Goal: Information Seeking & Learning: Learn about a topic

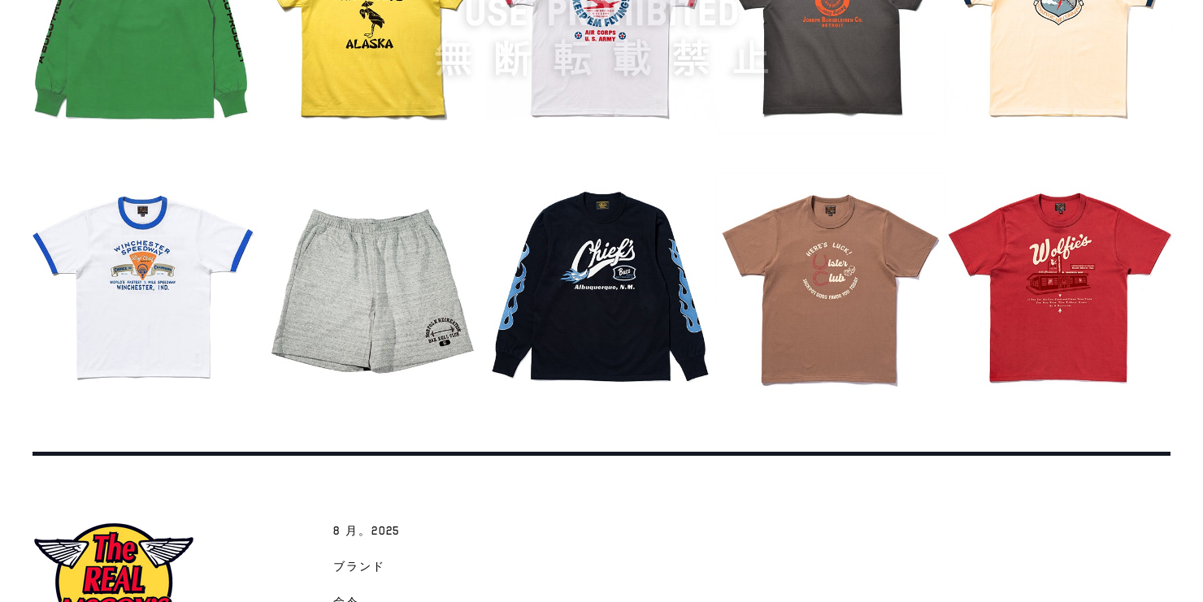
scroll to position [2048, 0]
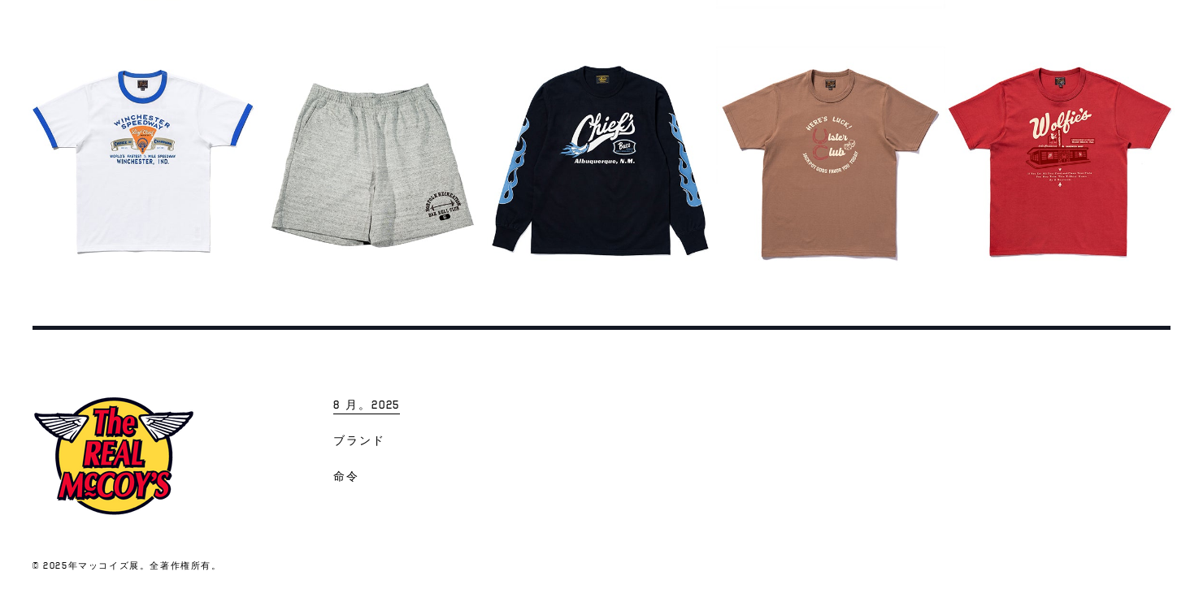
click at [356, 406] on span "8 月。2025" at bounding box center [366, 406] width 67 height 16
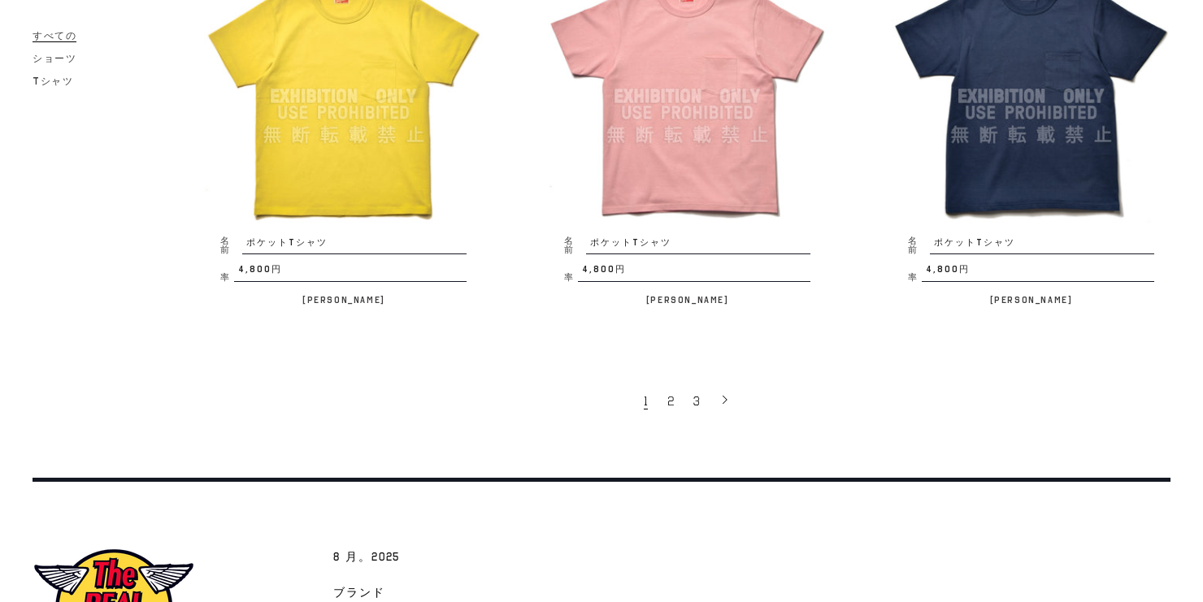
scroll to position [3187, 0]
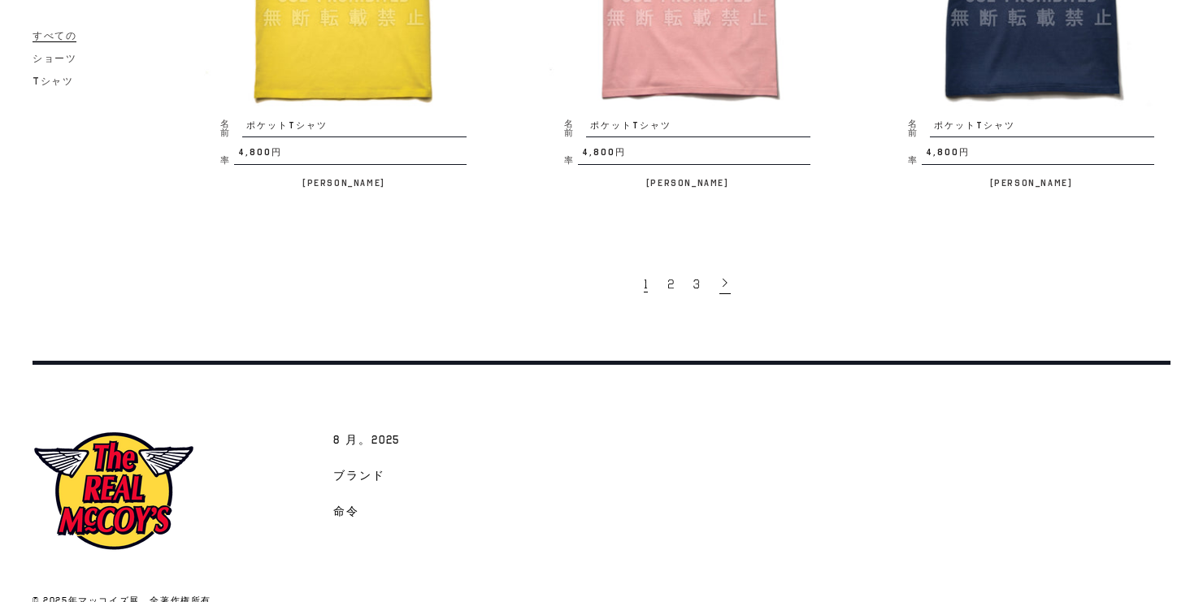
click at [725, 277] on icon at bounding box center [725, 282] width 11 height 11
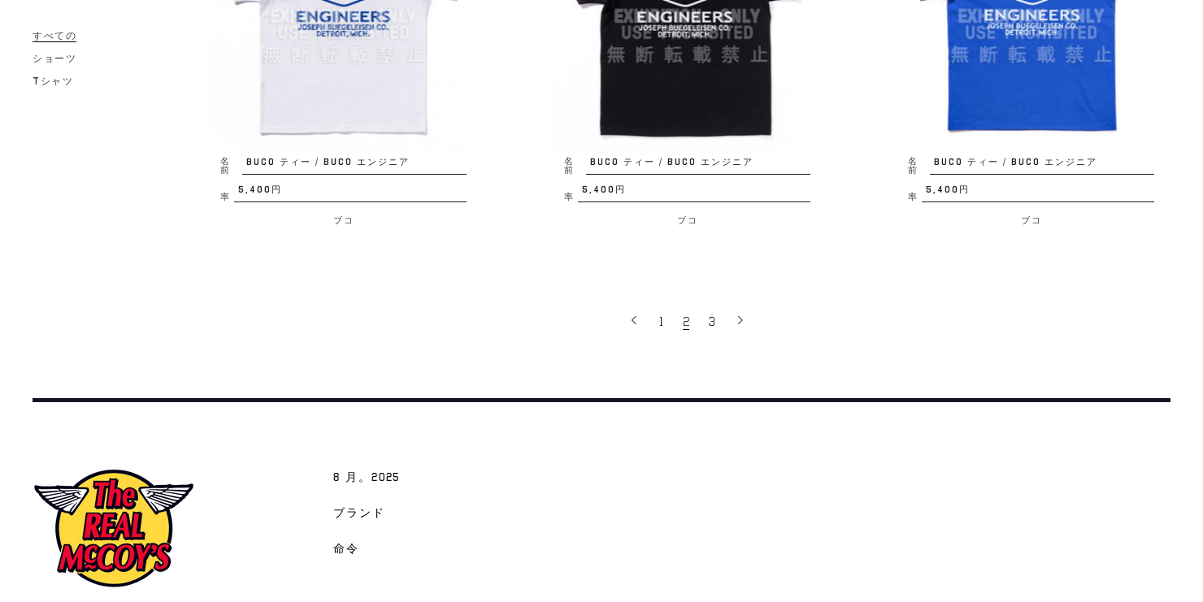
scroll to position [3187, 0]
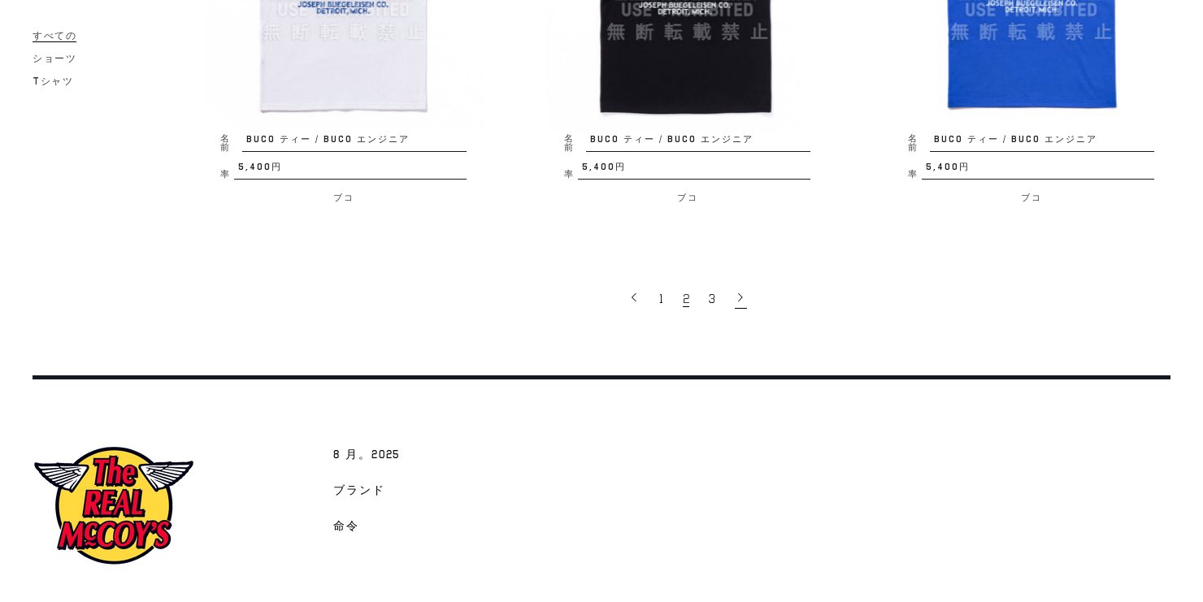
click at [737, 303] on icon at bounding box center [740, 297] width 11 height 11
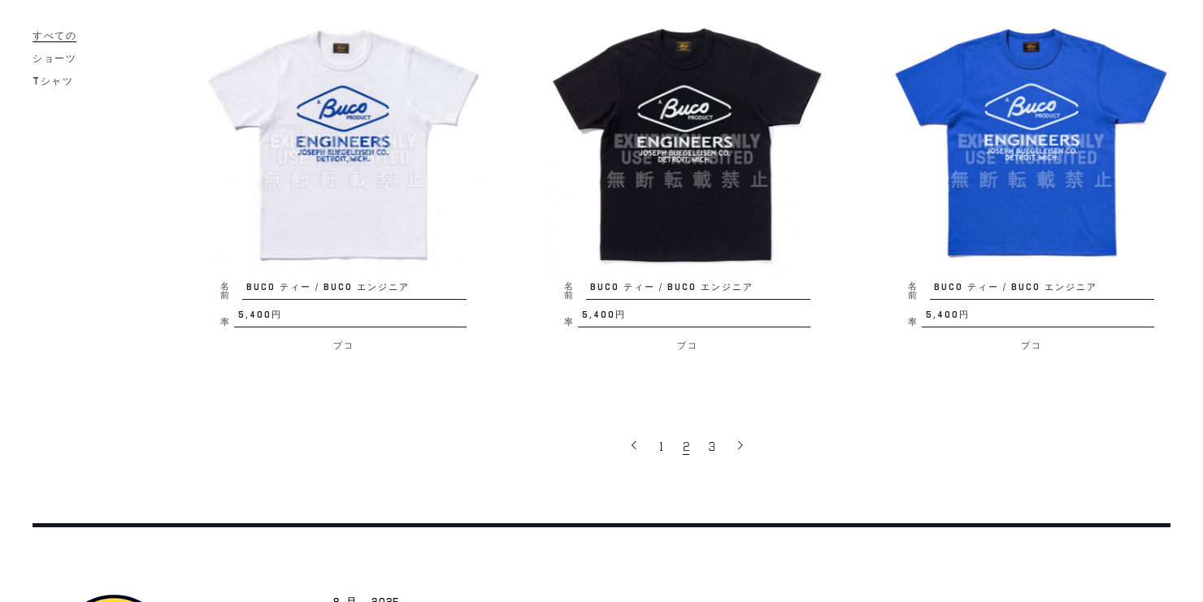
scroll to position [2898, 0]
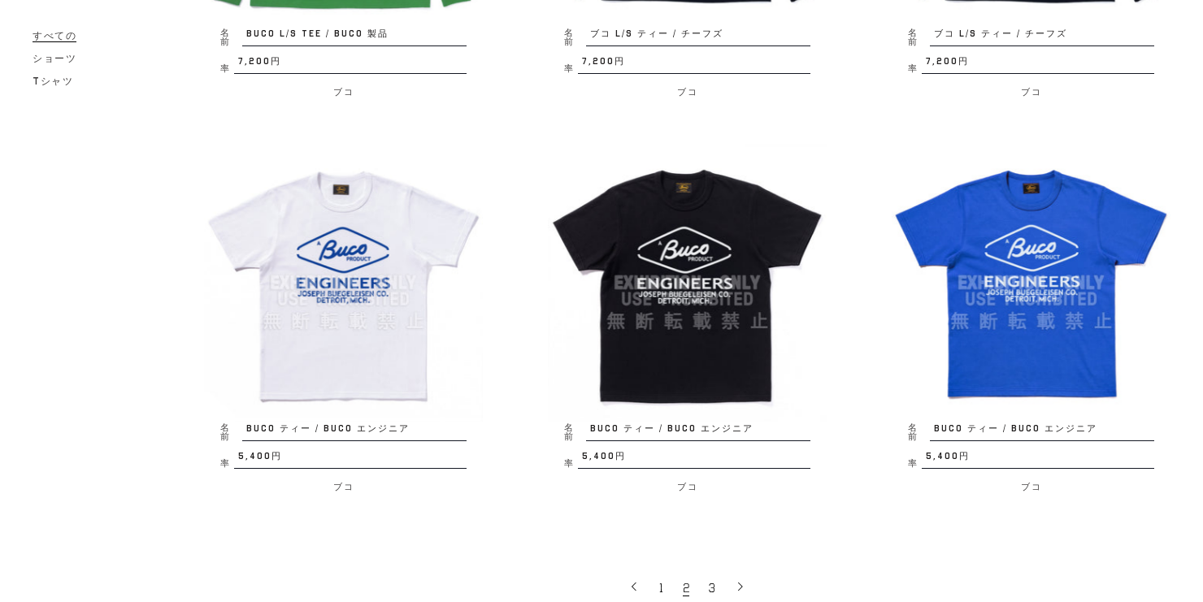
click at [670, 236] on img at bounding box center [687, 283] width 279 height 279
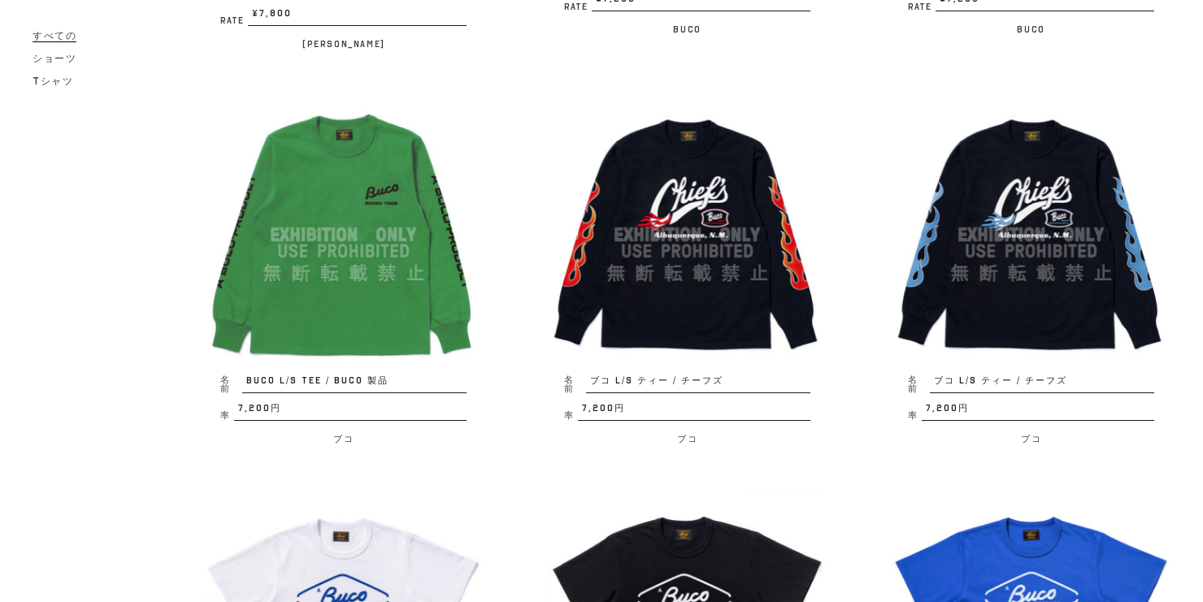
scroll to position [2377, 0]
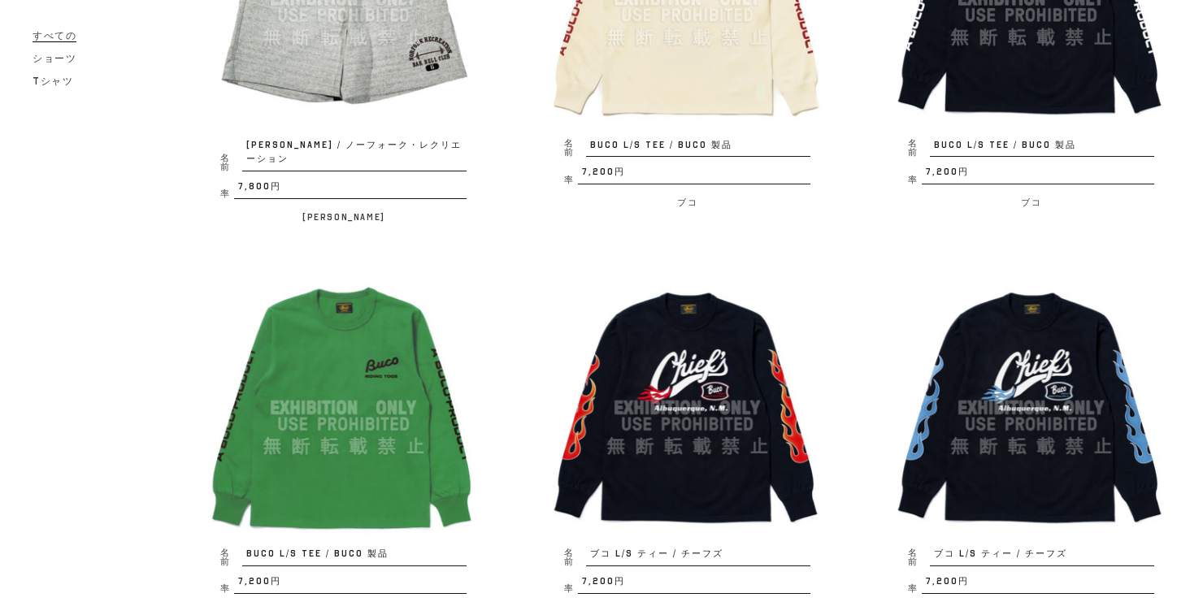
click at [685, 391] on img at bounding box center [687, 408] width 279 height 279
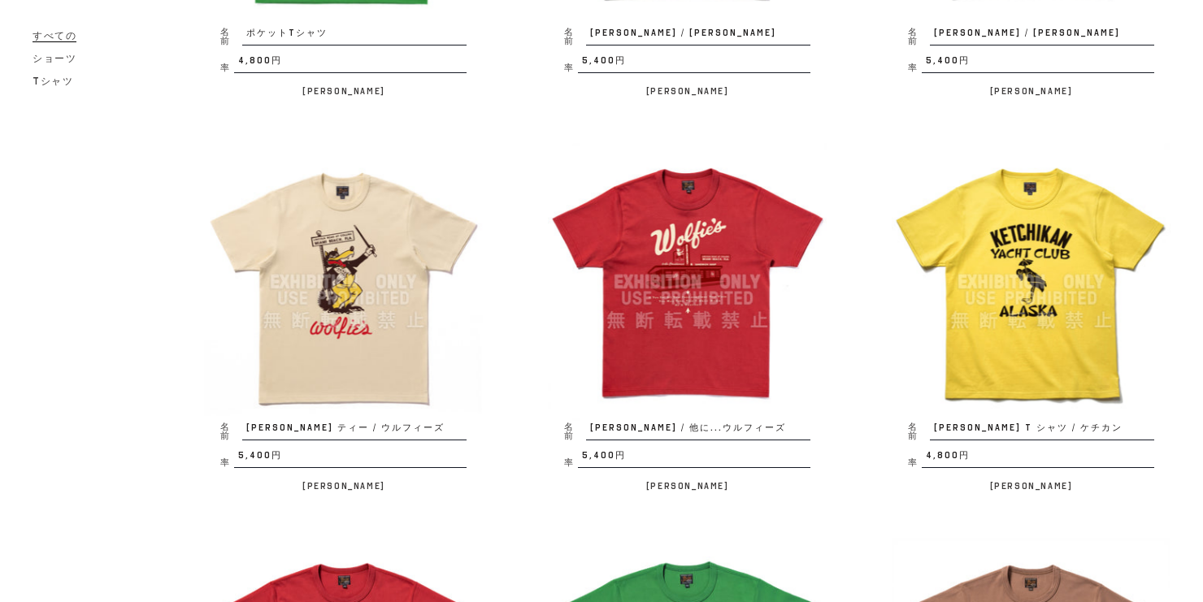
scroll to position [491, 0]
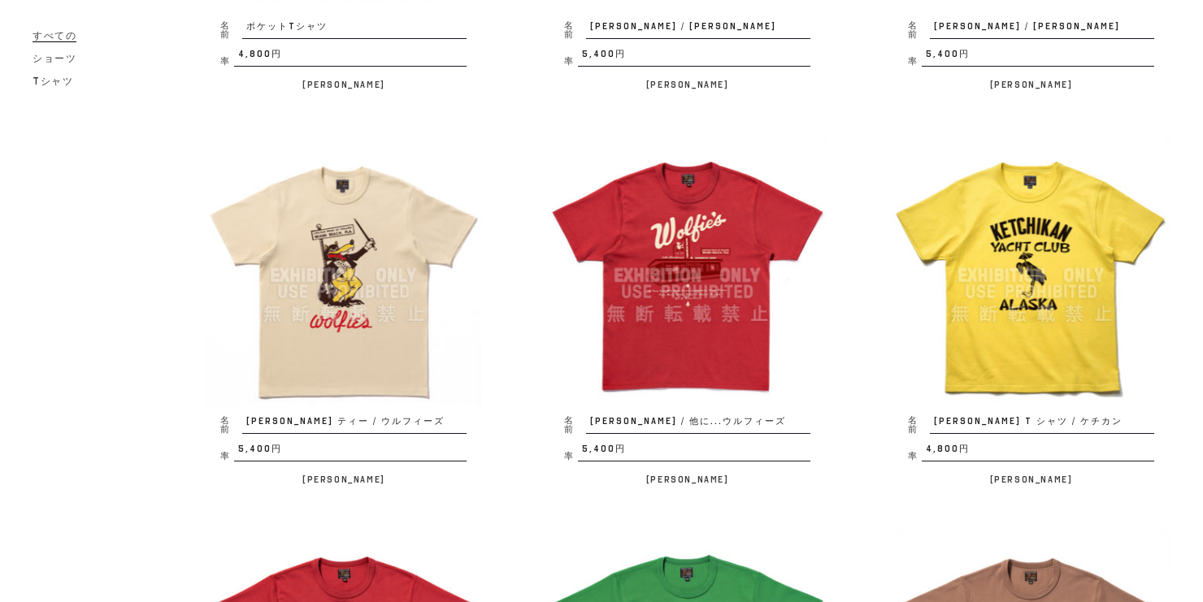
click at [384, 322] on img at bounding box center [343, 276] width 279 height 279
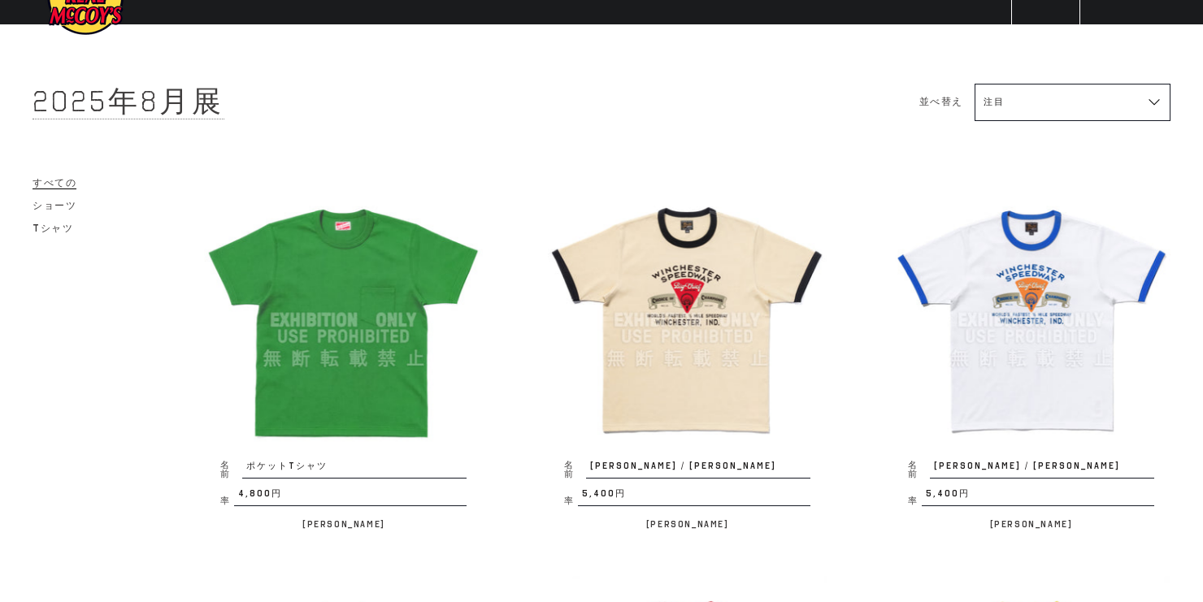
scroll to position [195, 0]
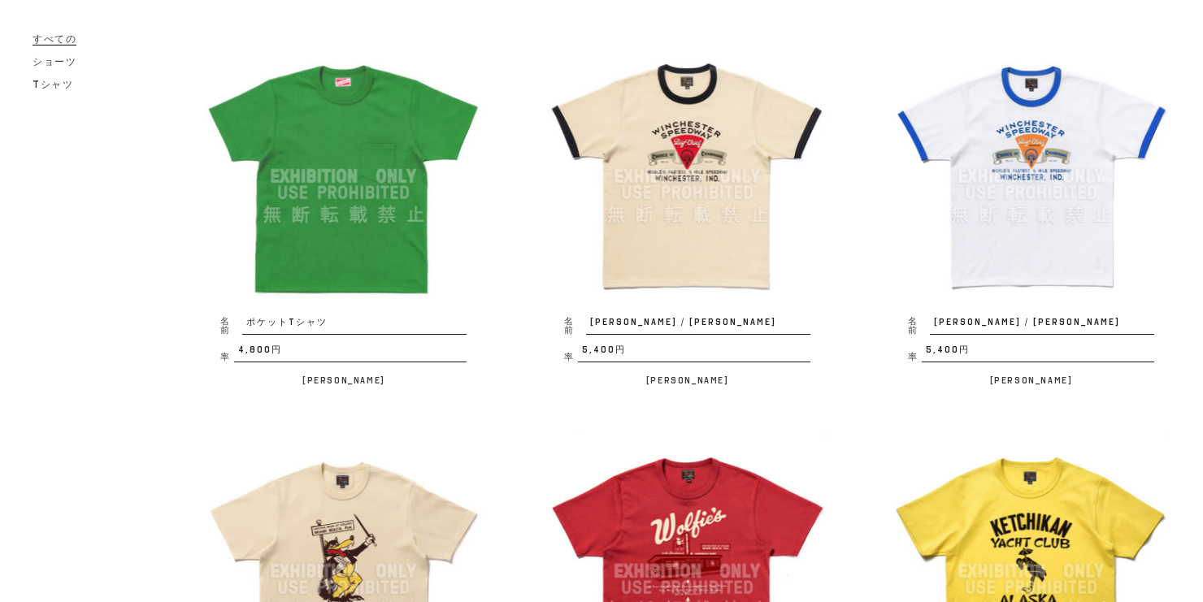
click at [1056, 89] on img at bounding box center [1031, 176] width 279 height 279
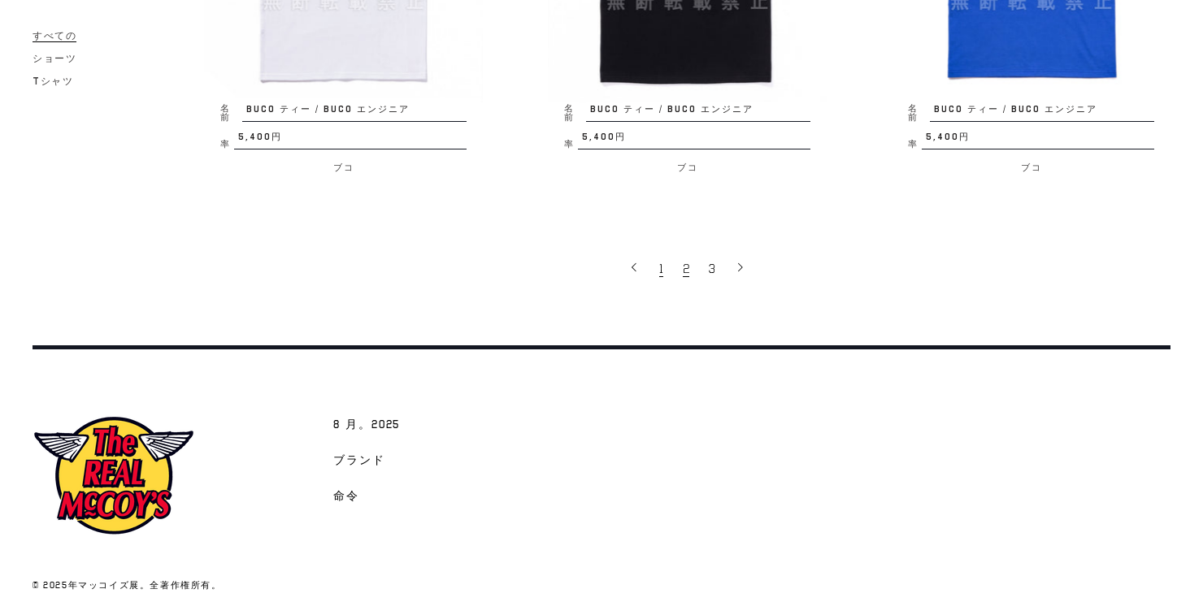
scroll to position [3185, 0]
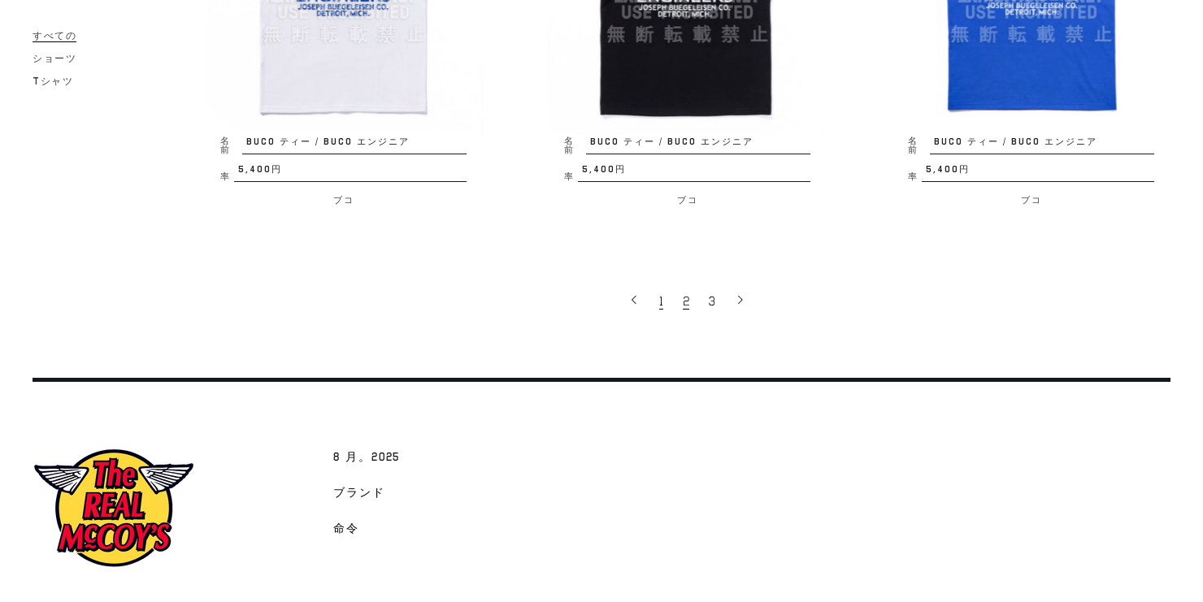
click at [663, 309] on link "1" at bounding box center [663, 301] width 24 height 34
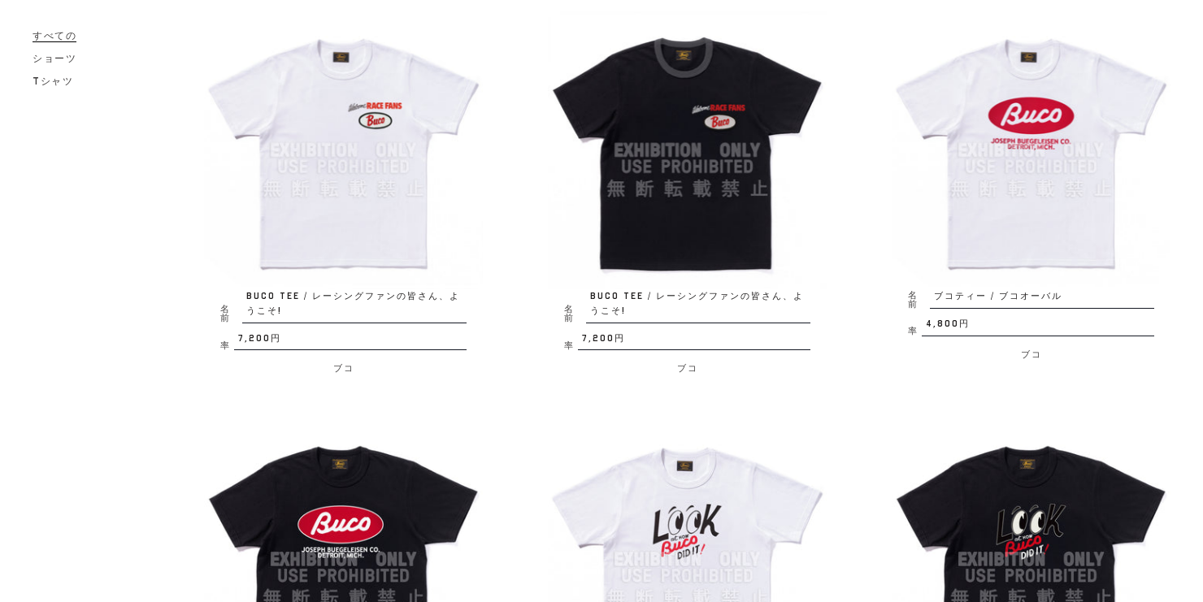
scroll to position [130, 0]
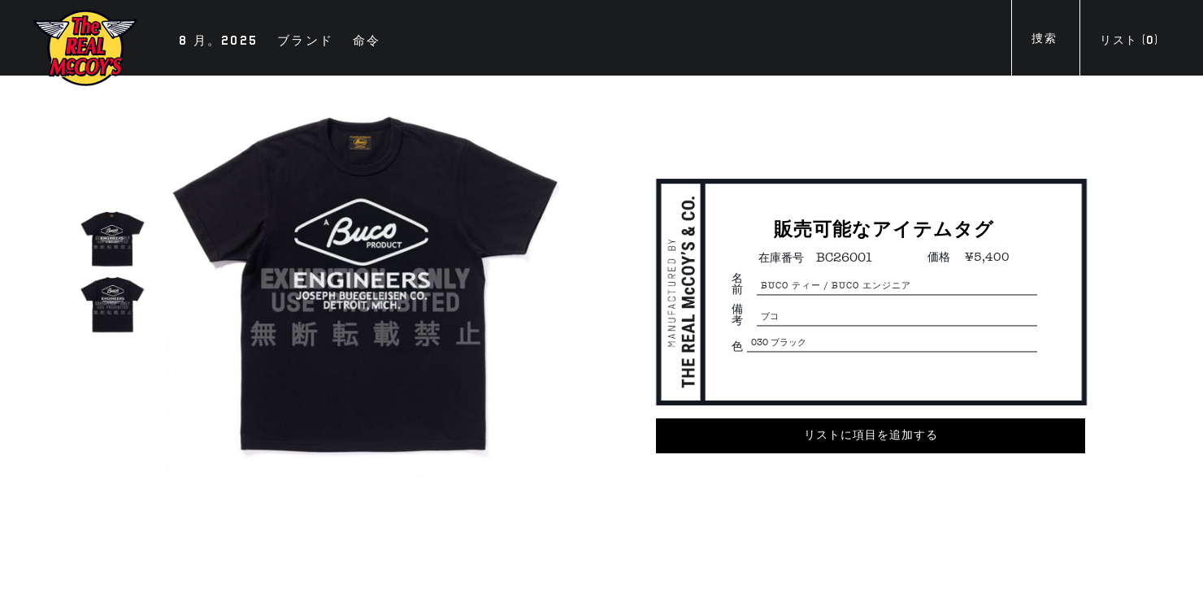
click at [283, 273] on img at bounding box center [365, 279] width 399 height 399
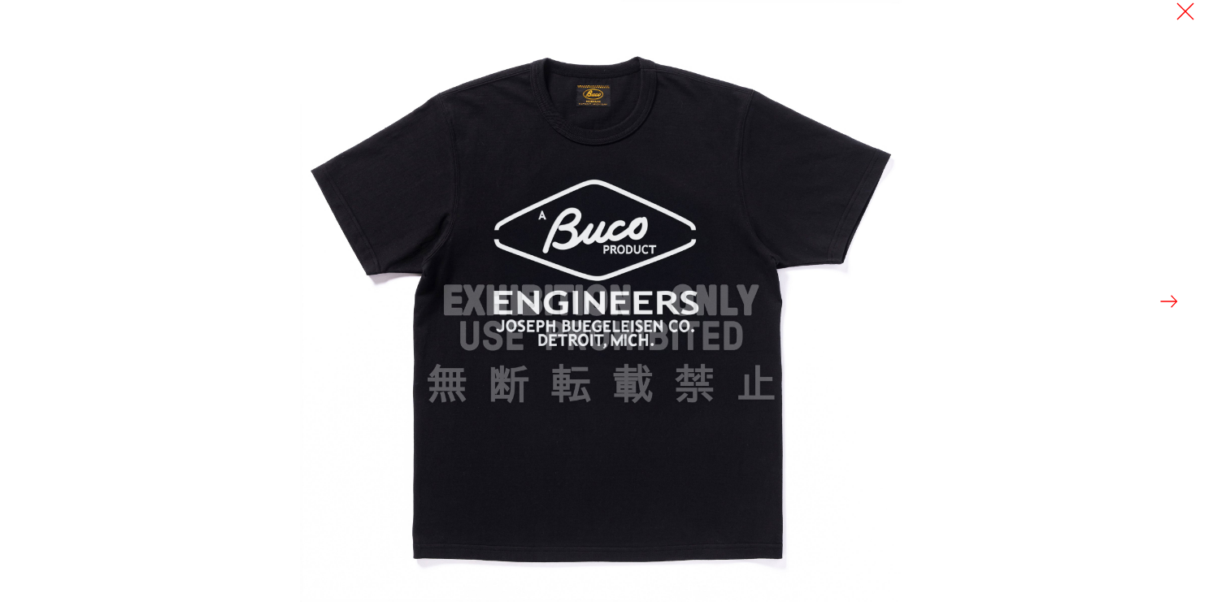
click at [555, 264] on img at bounding box center [601, 301] width 602 height 602
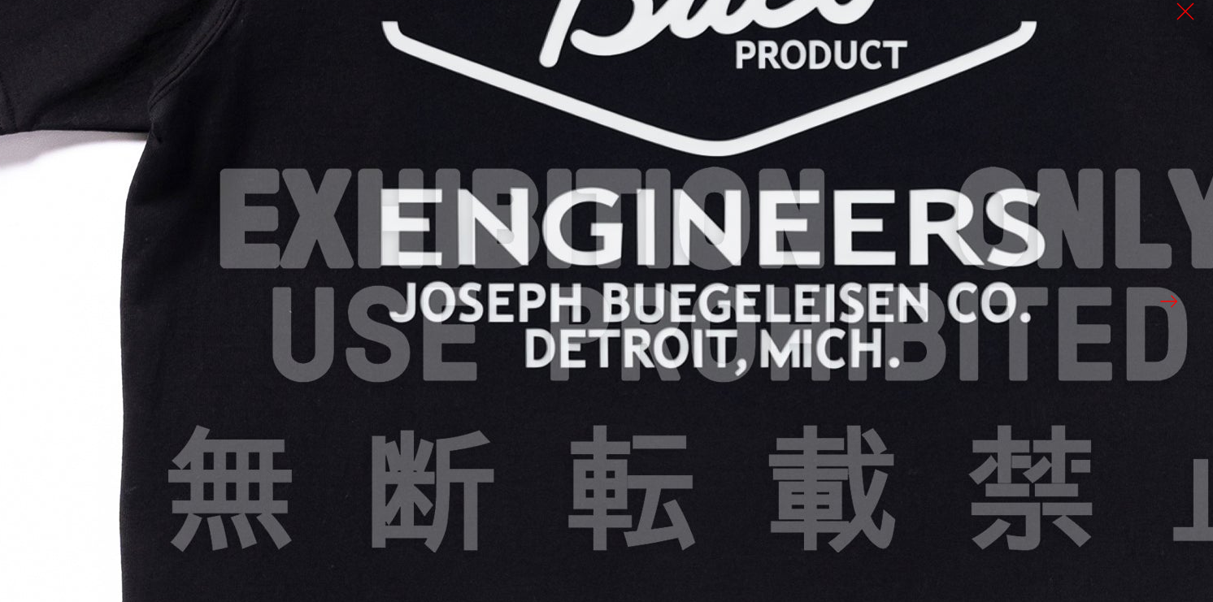
click at [463, 89] on img at bounding box center [729, 221] width 1951 height 1951
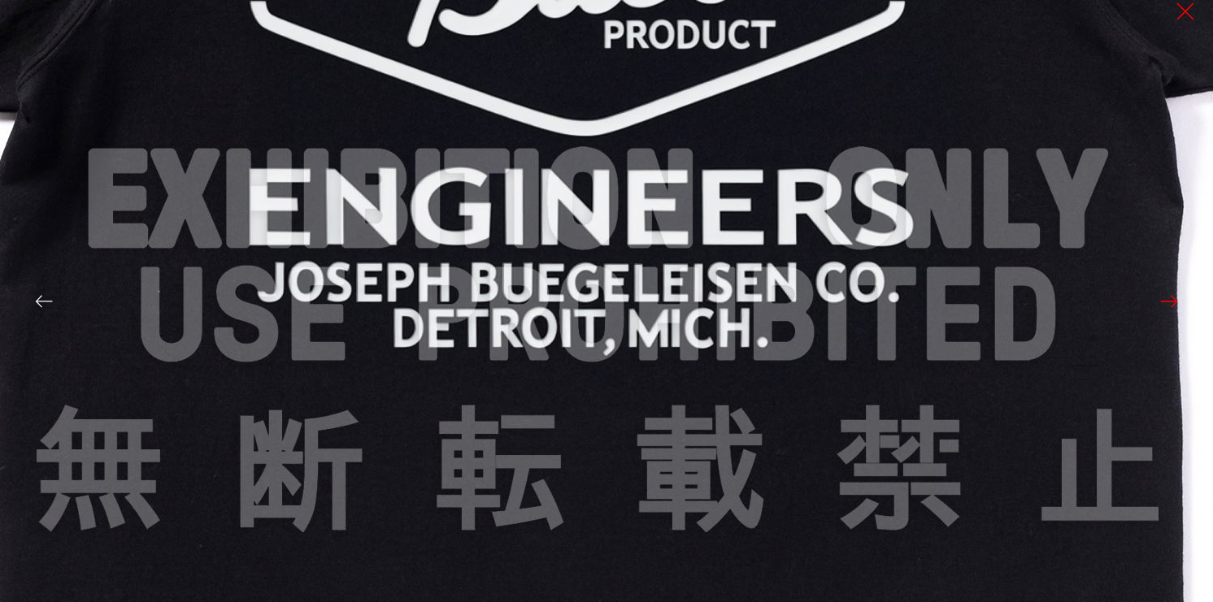
click at [496, 353] on img at bounding box center [597, 201] width 1951 height 1951
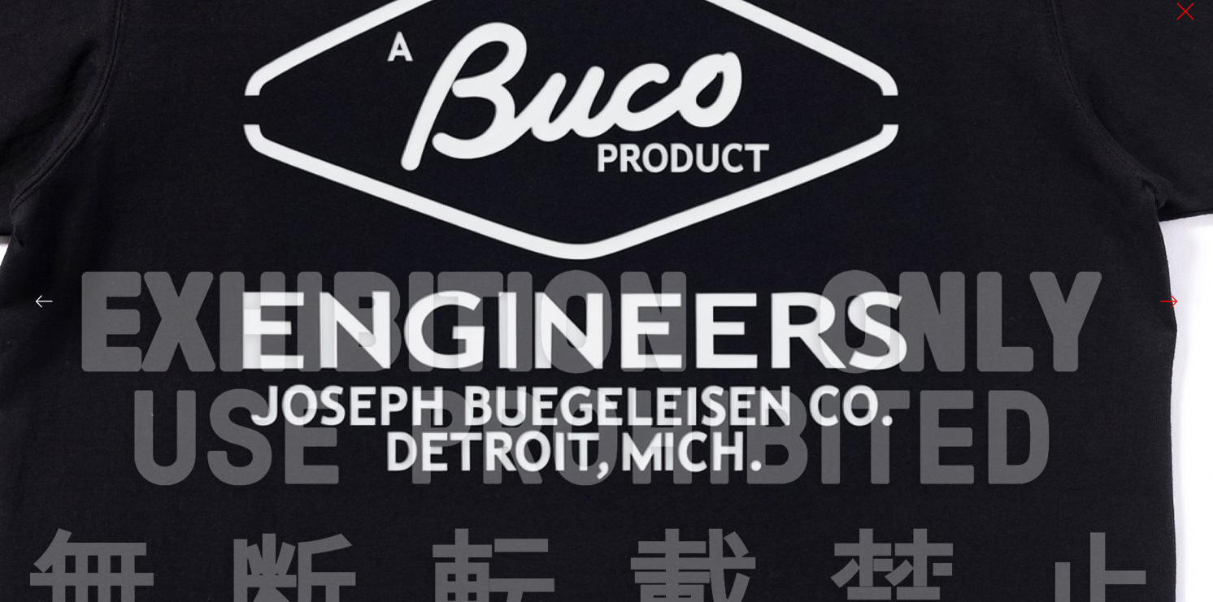
click at [568, 319] on img at bounding box center [590, 325] width 1951 height 1951
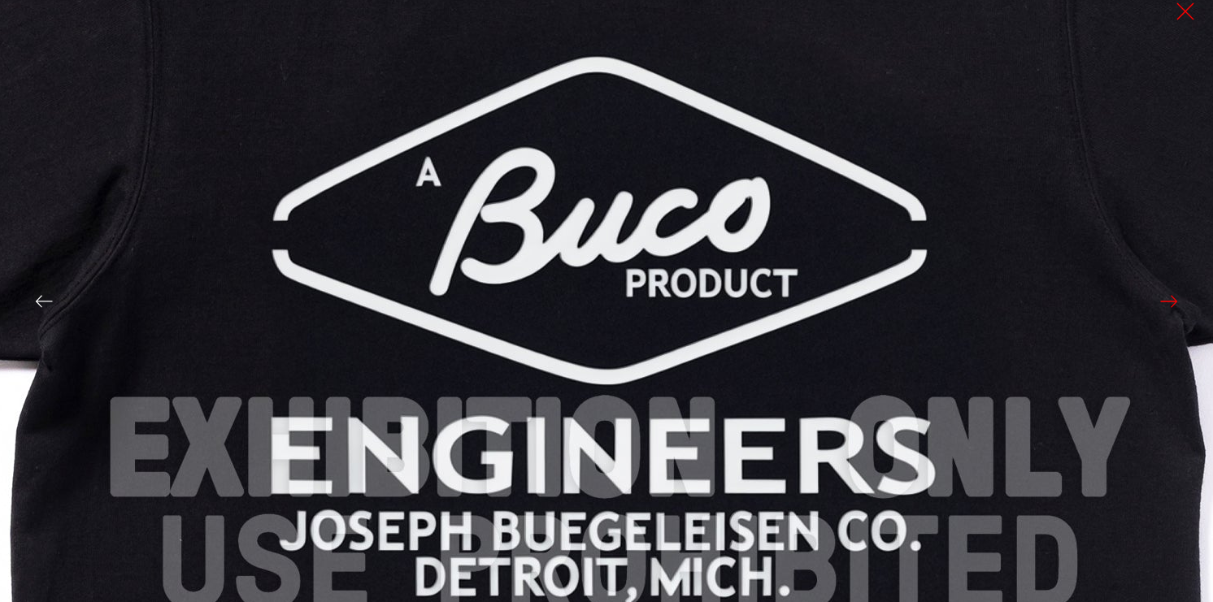
click at [612, 325] on img at bounding box center [619, 450] width 1951 height 1951
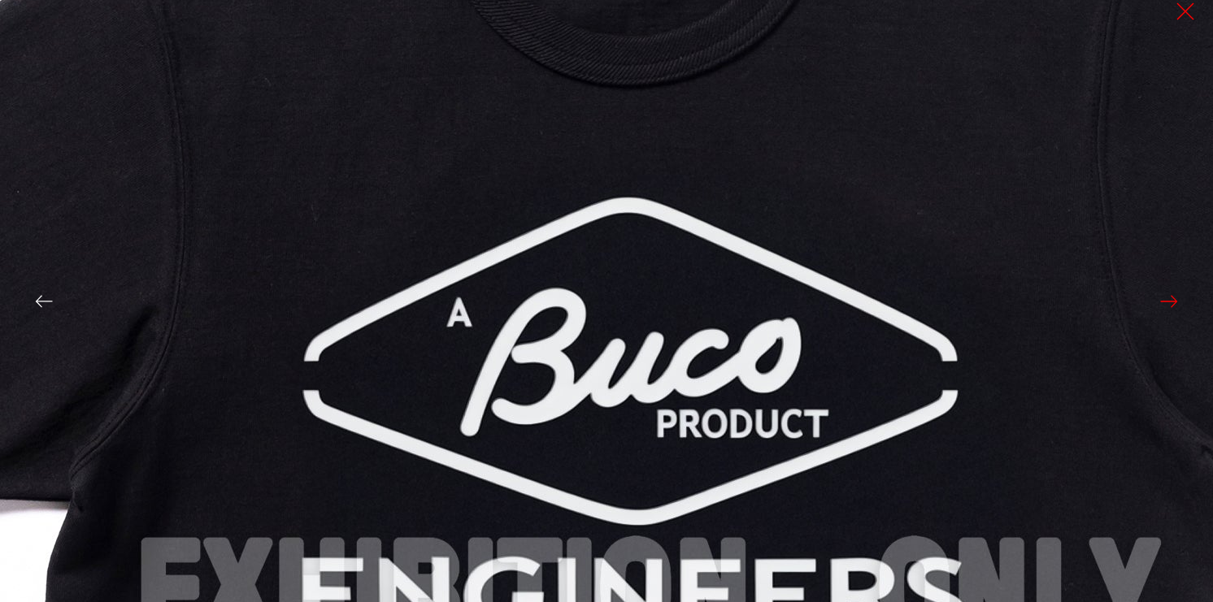
click at [628, 333] on img at bounding box center [650, 590] width 1951 height 1951
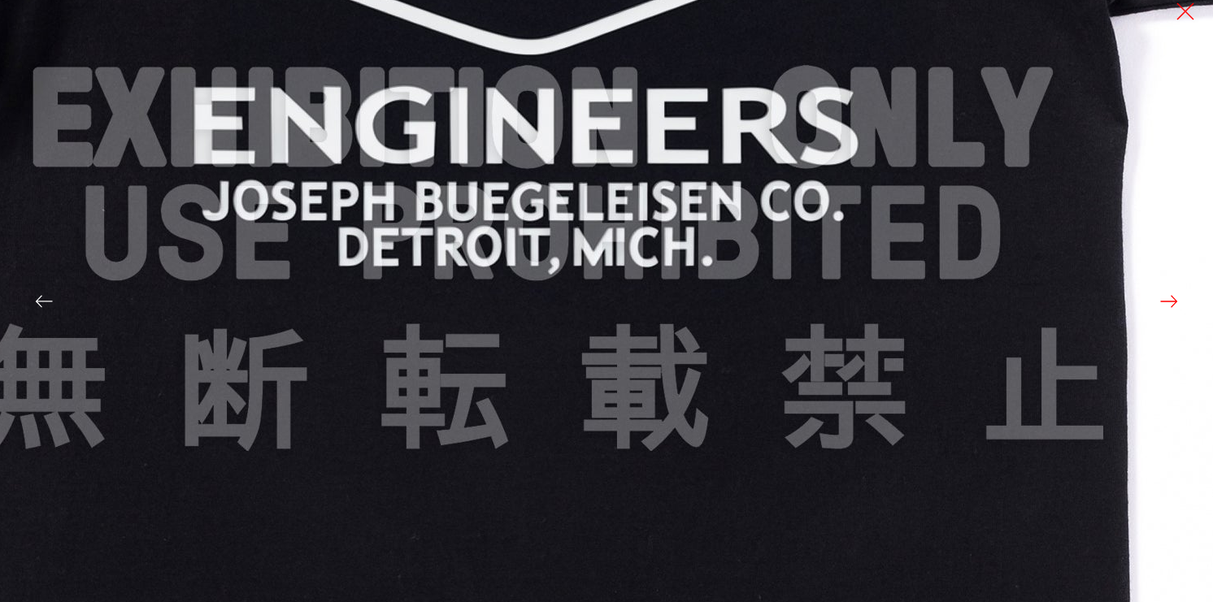
click at [543, 156] on img at bounding box center [542, 120] width 1951 height 1951
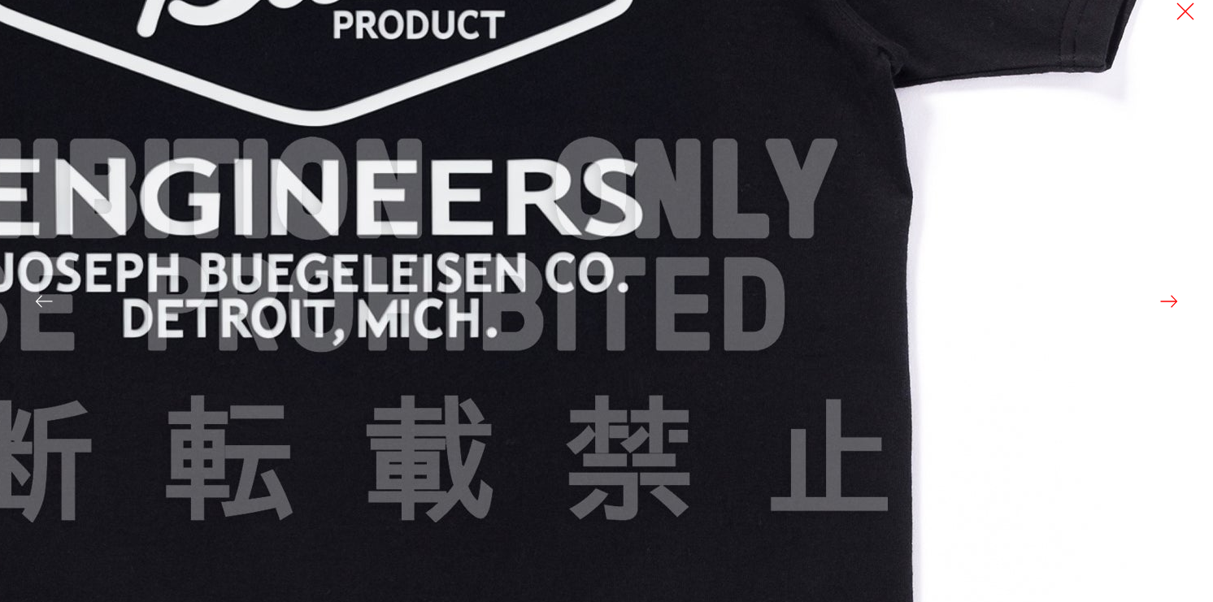
click at [648, 520] on img at bounding box center [326, 191] width 1951 height 1951
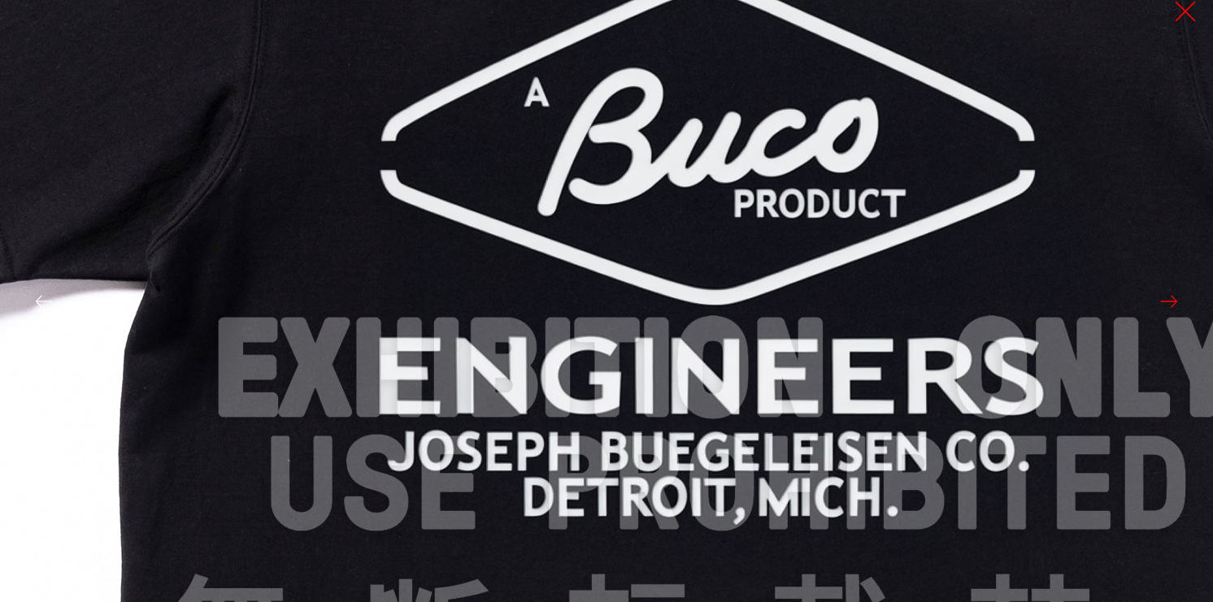
click at [1187, 12] on button at bounding box center [1185, 11] width 23 height 23
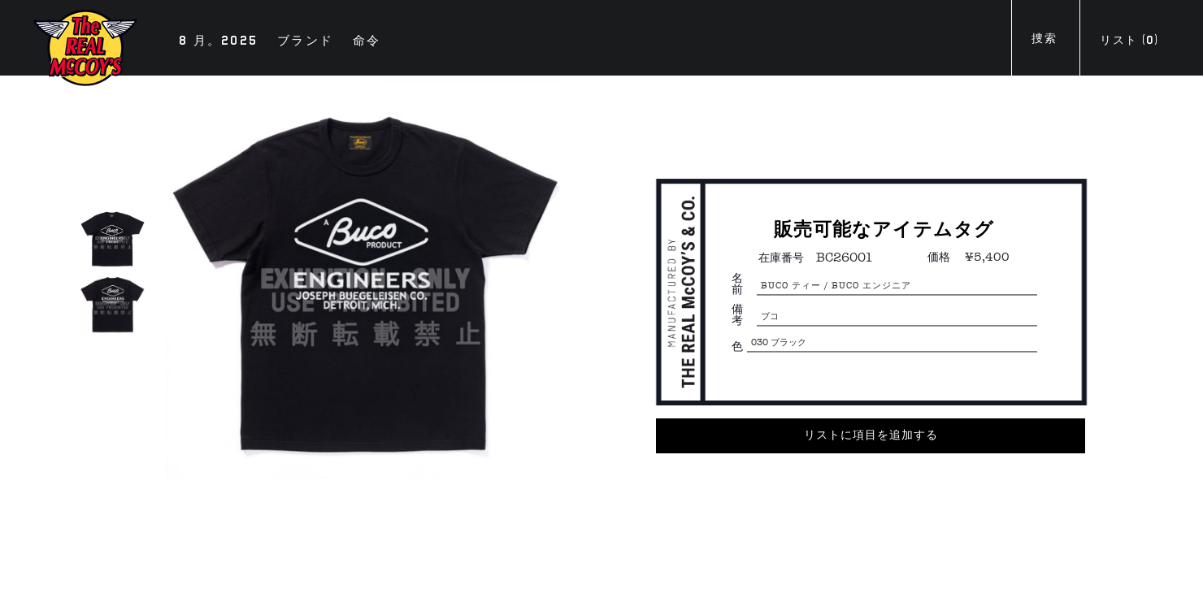
click at [103, 301] on img at bounding box center [112, 303] width 65 height 65
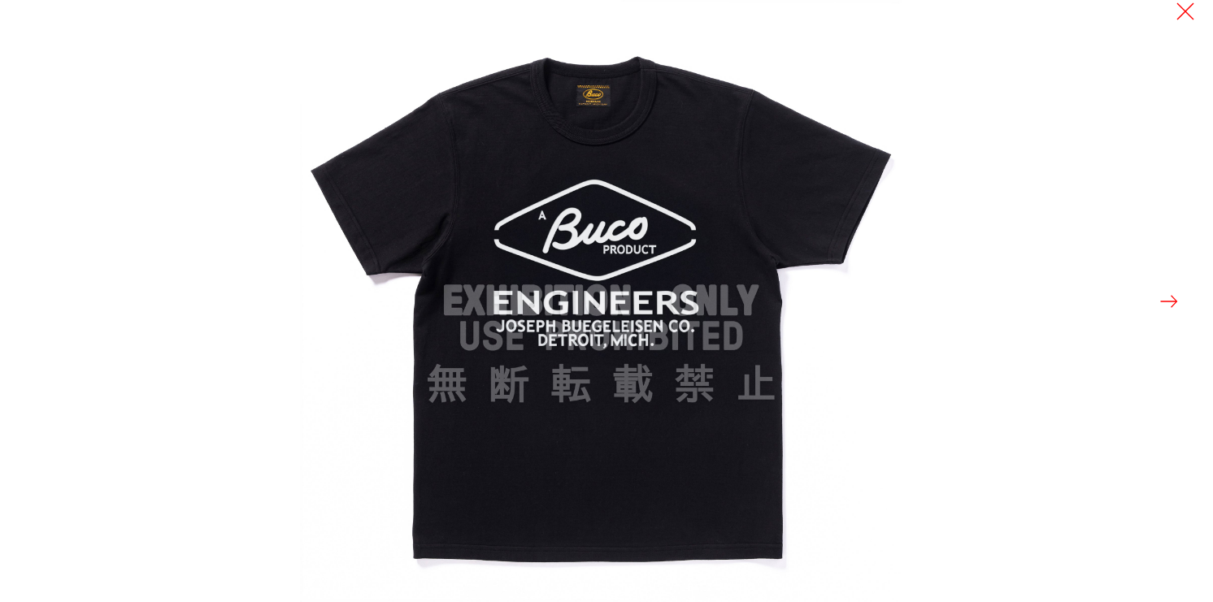
click at [1175, 299] on button at bounding box center [1169, 301] width 23 height 23
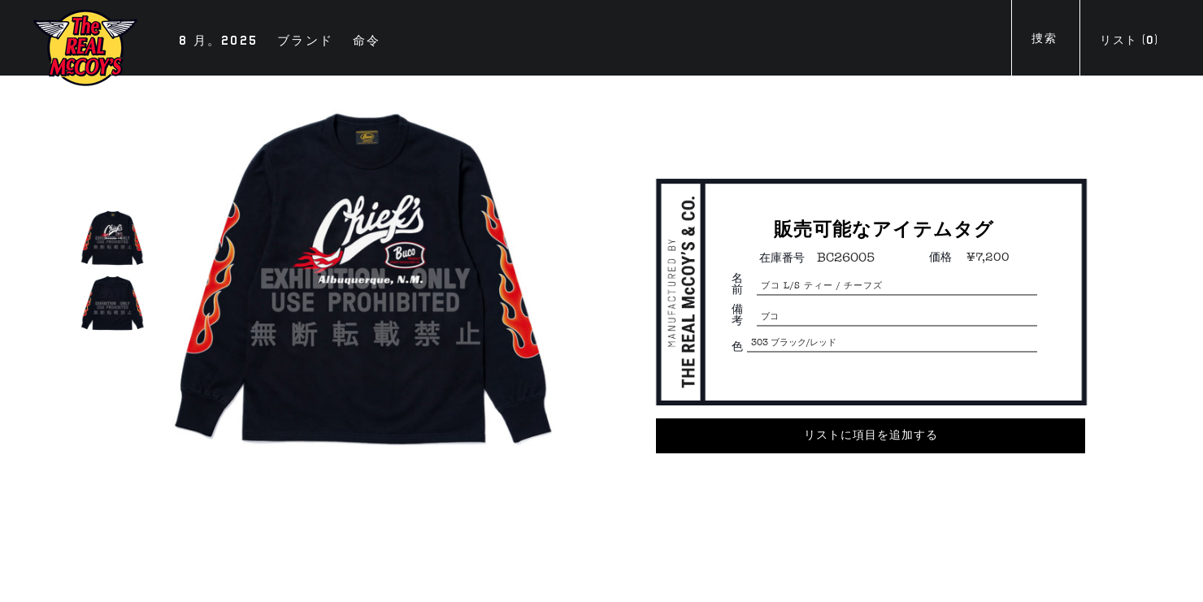
click at [98, 294] on img at bounding box center [112, 303] width 65 height 65
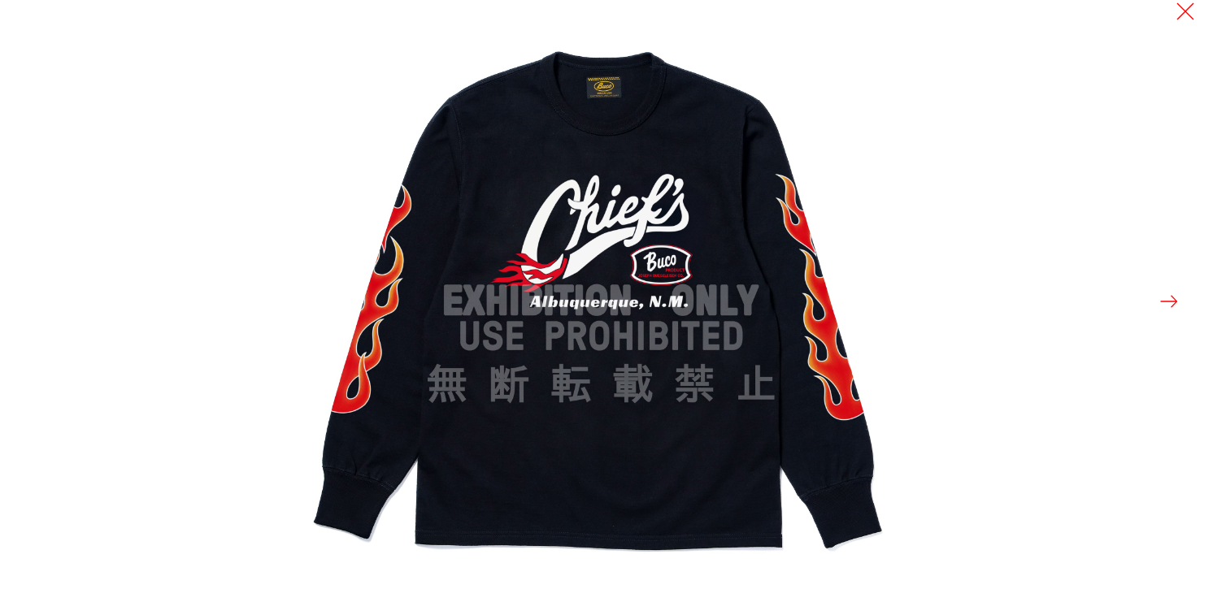
click at [1167, 298] on button at bounding box center [1169, 301] width 23 height 23
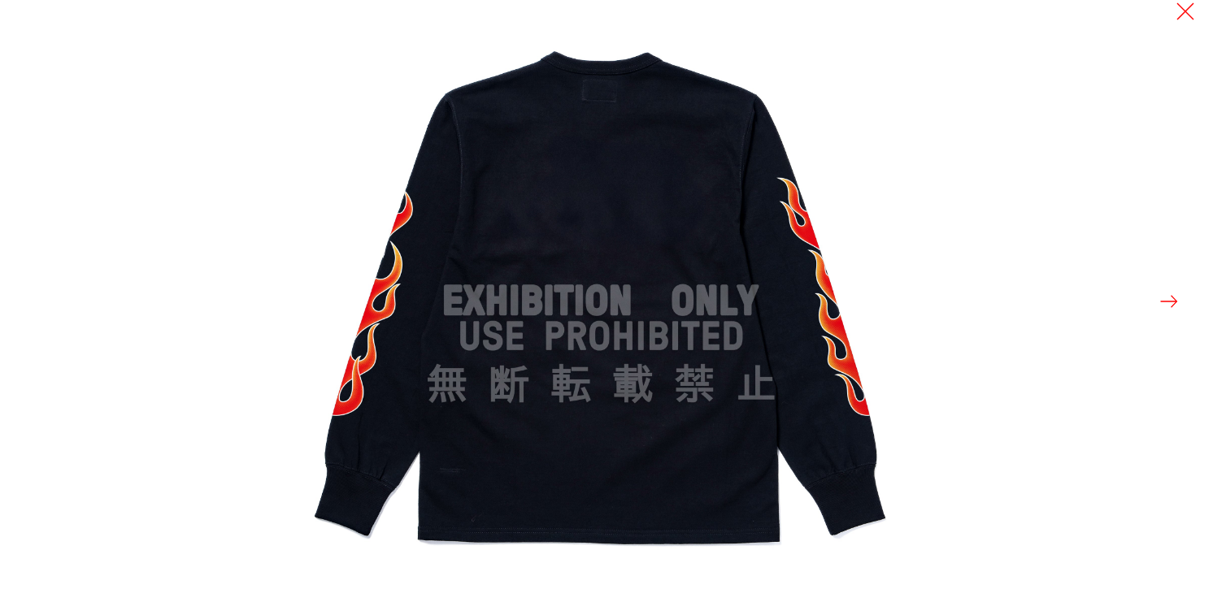
click at [1167, 298] on button at bounding box center [1169, 301] width 23 height 23
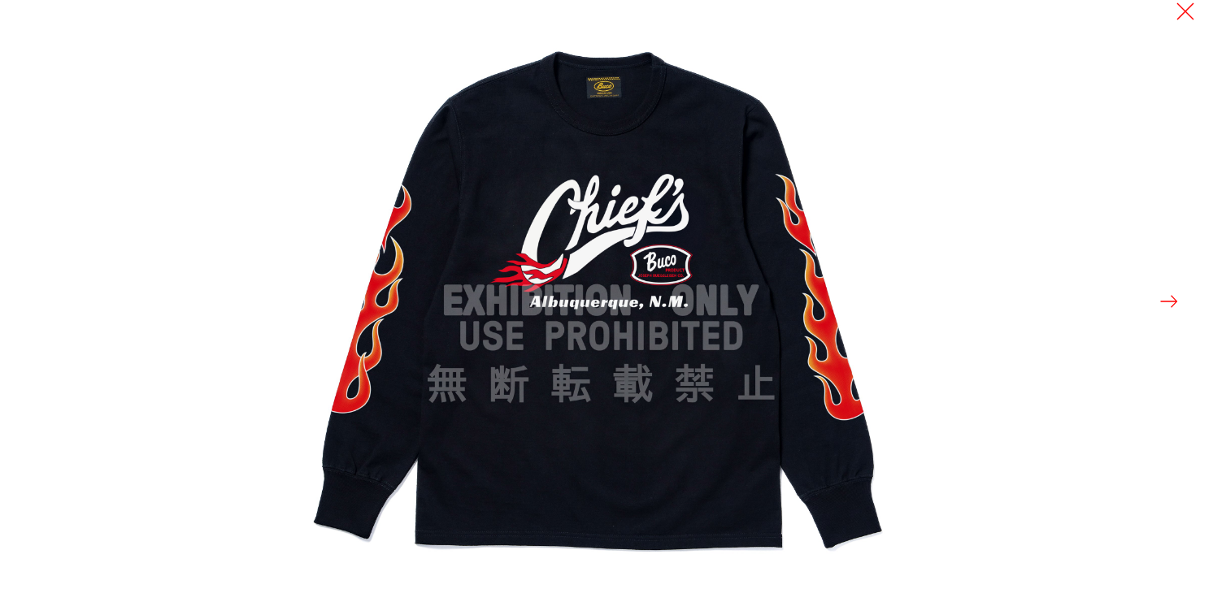
click at [1167, 298] on button at bounding box center [1169, 301] width 23 height 23
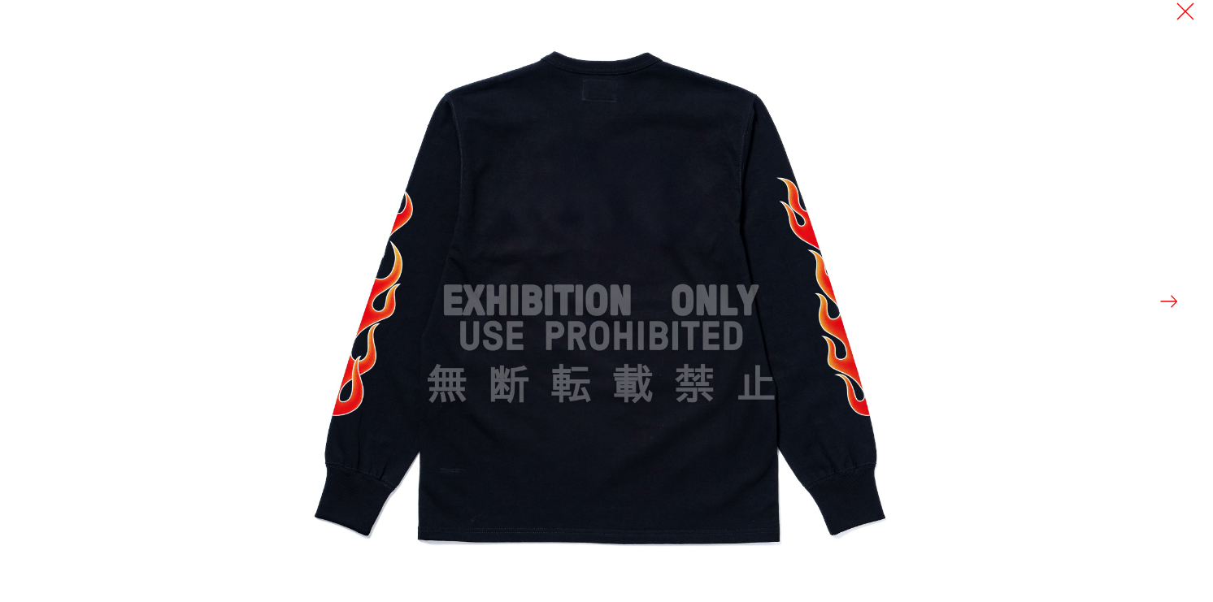
click at [1167, 298] on button at bounding box center [1169, 301] width 23 height 23
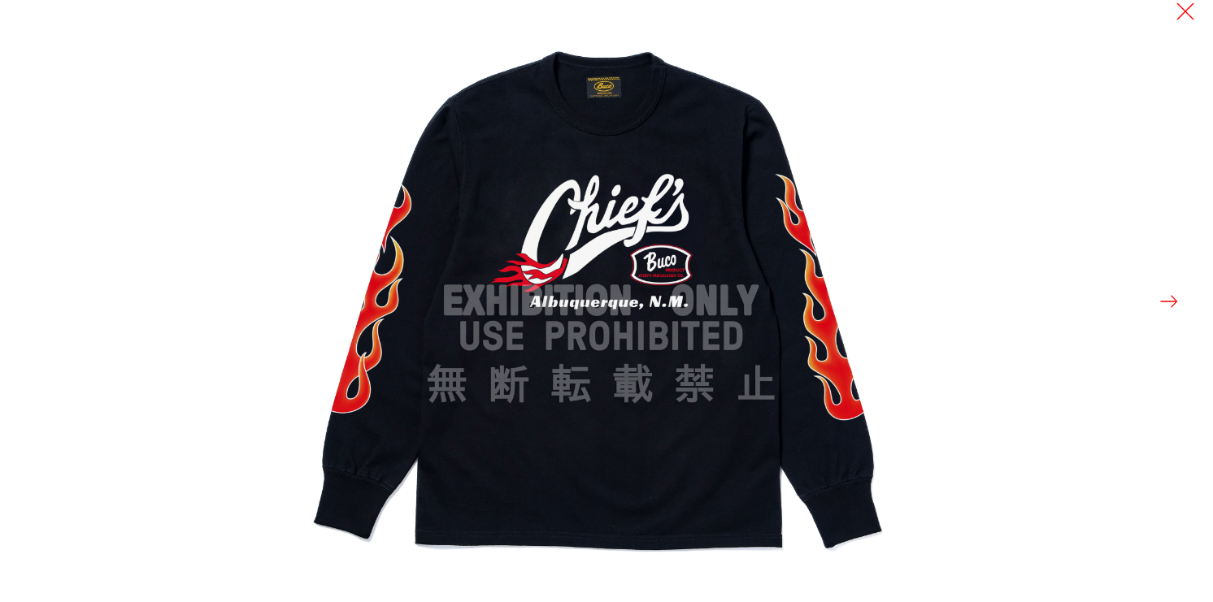
click at [1167, 298] on button at bounding box center [1169, 301] width 23 height 23
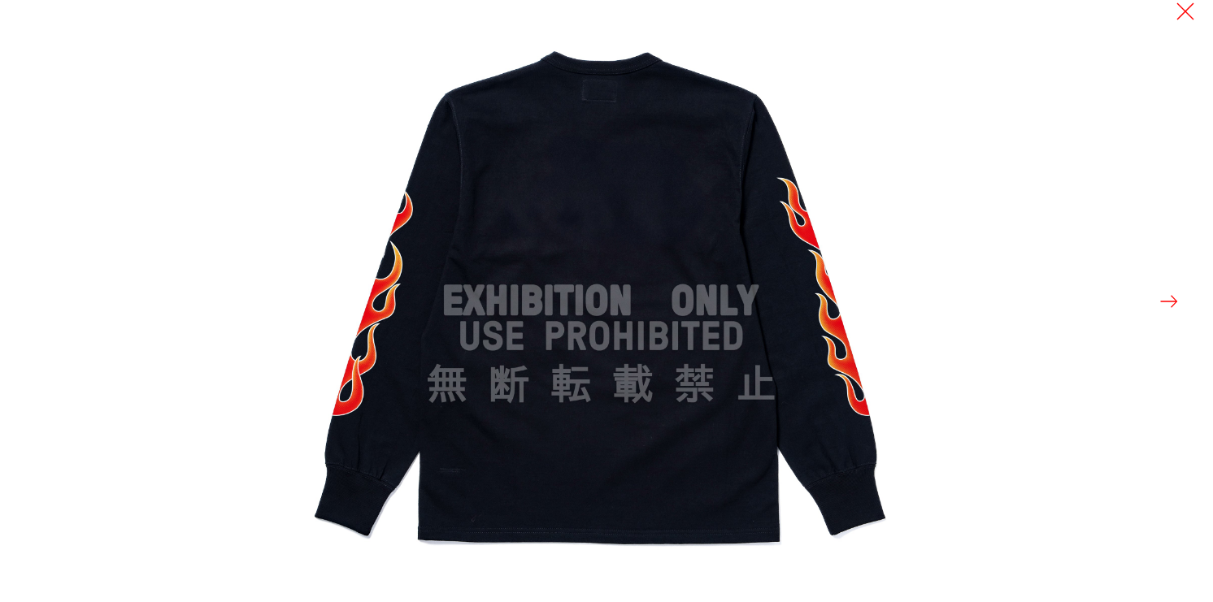
click at [1167, 298] on button at bounding box center [1169, 301] width 23 height 23
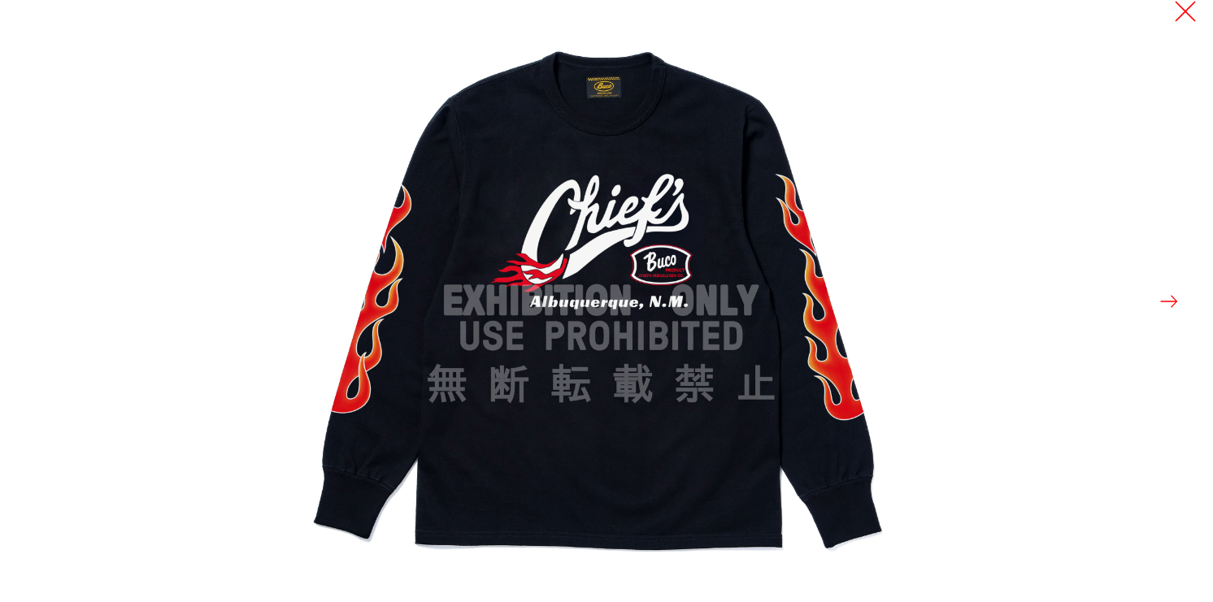
click at [1194, 12] on button at bounding box center [1185, 11] width 23 height 23
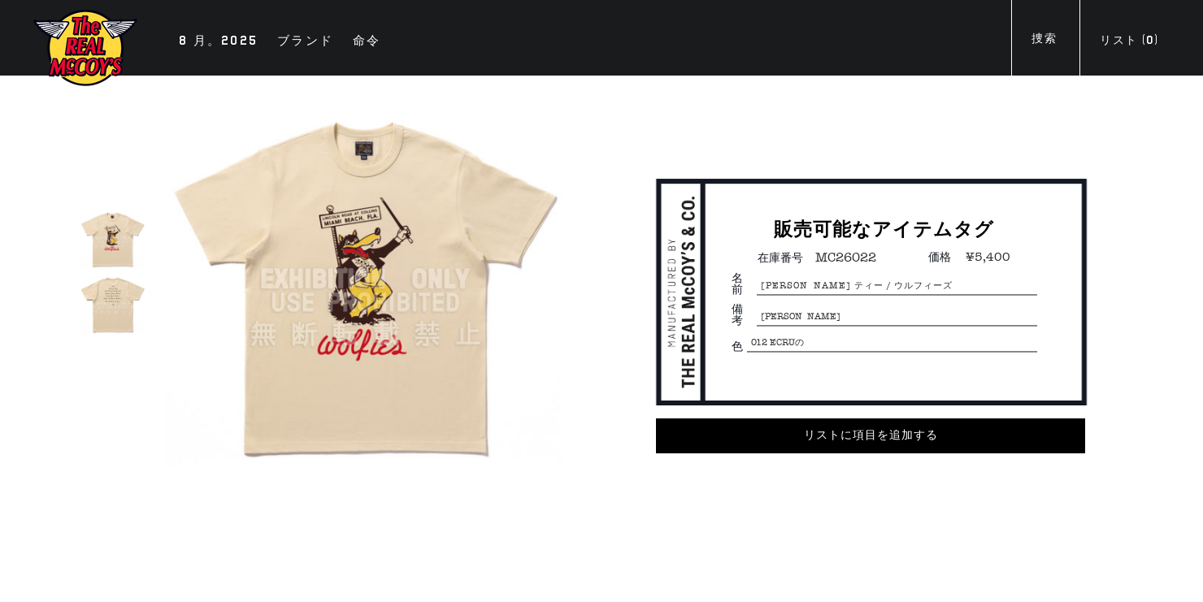
click at [113, 311] on img at bounding box center [112, 303] width 65 height 65
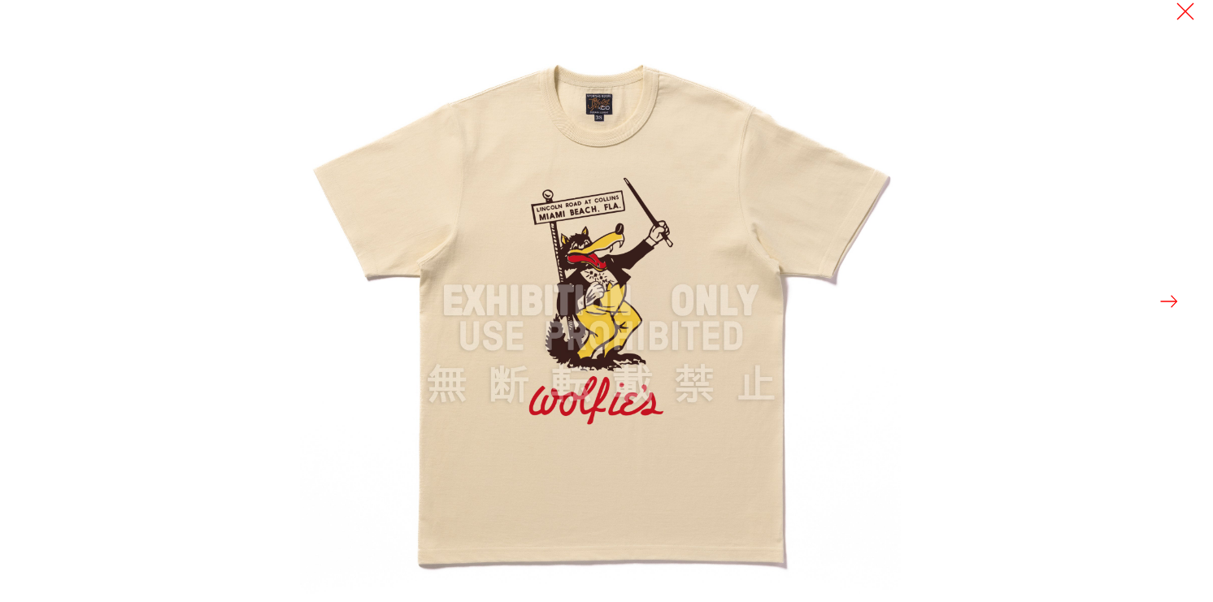
click at [1177, 307] on button at bounding box center [1169, 301] width 23 height 23
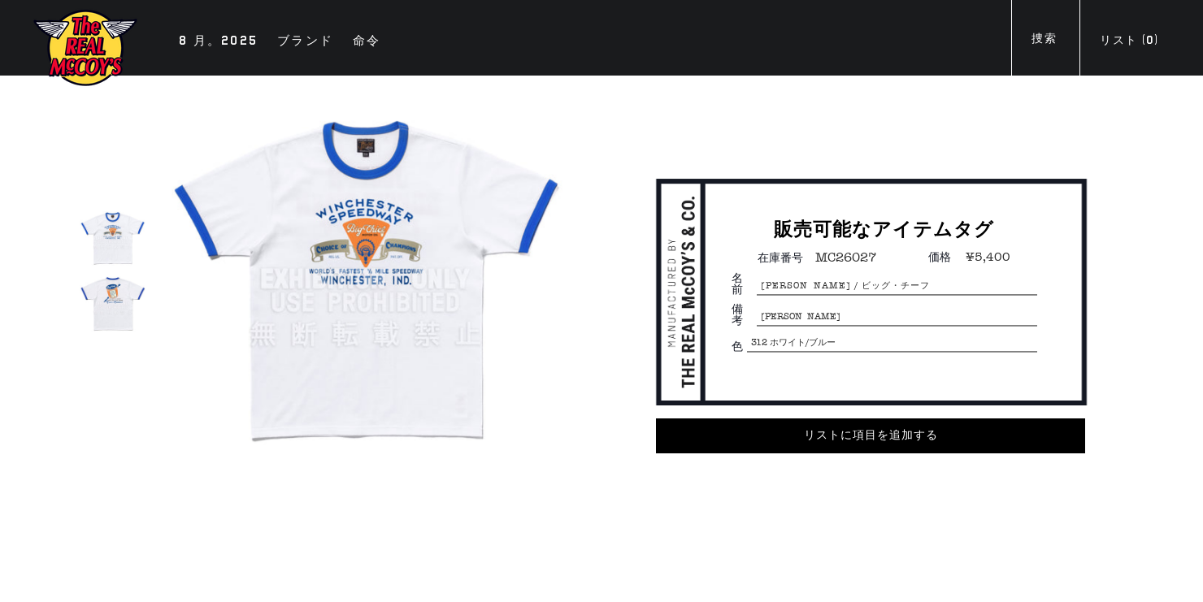
click at [99, 307] on img at bounding box center [112, 303] width 65 height 65
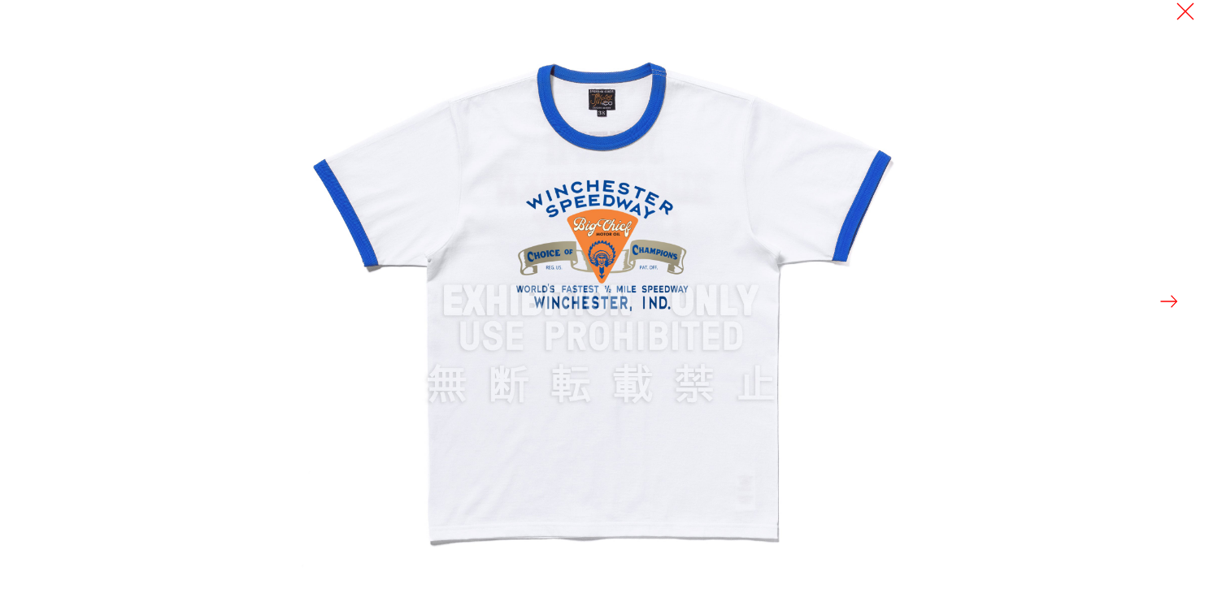
click at [1169, 296] on button at bounding box center [1169, 301] width 23 height 23
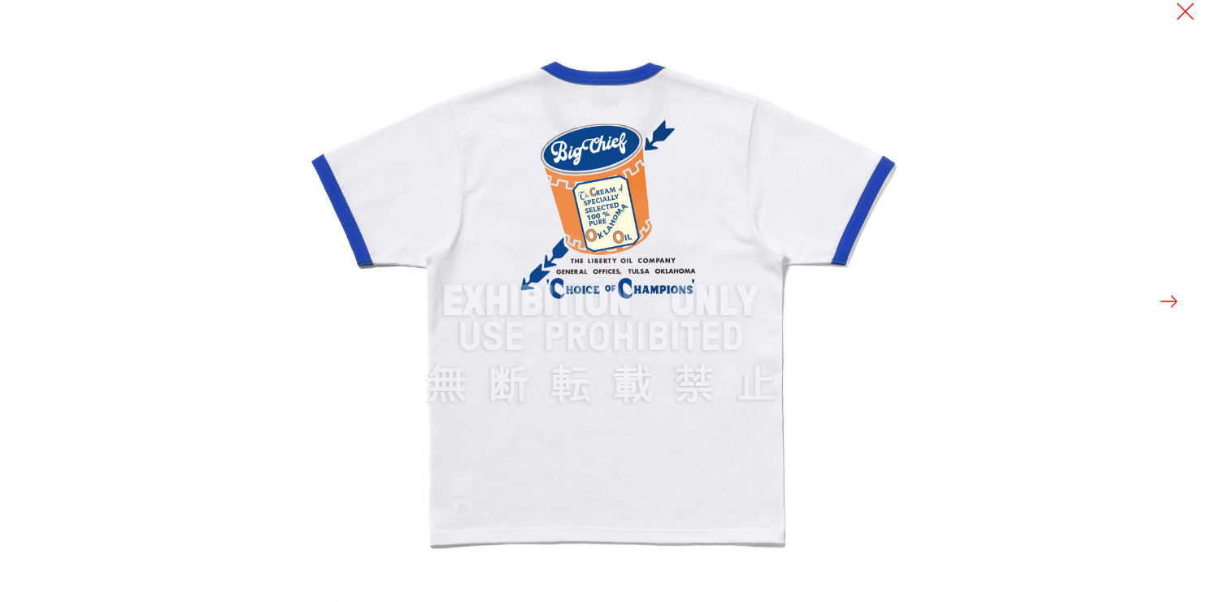
click at [1169, 296] on button at bounding box center [1169, 301] width 23 height 23
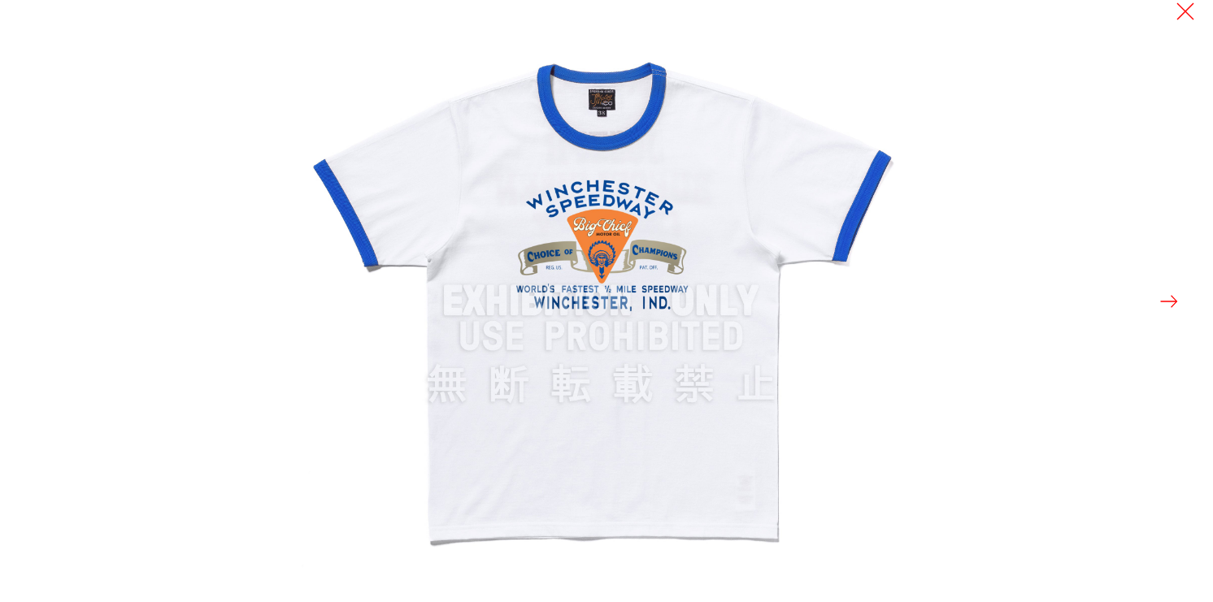
click at [1169, 296] on button at bounding box center [1169, 301] width 23 height 23
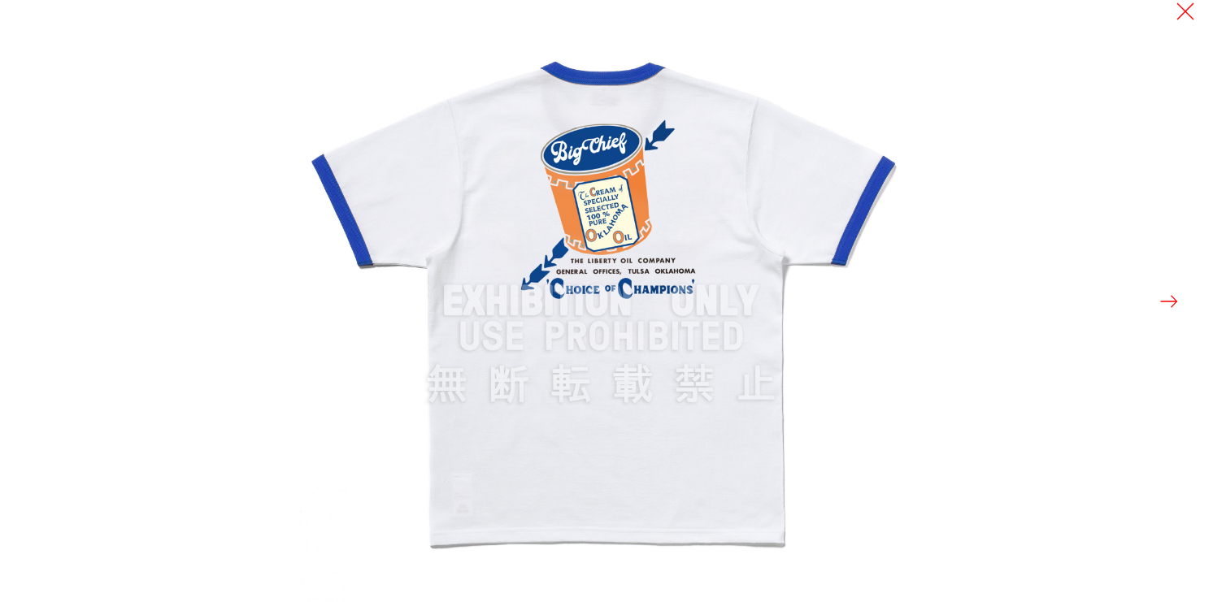
click at [1169, 296] on button at bounding box center [1169, 301] width 23 height 23
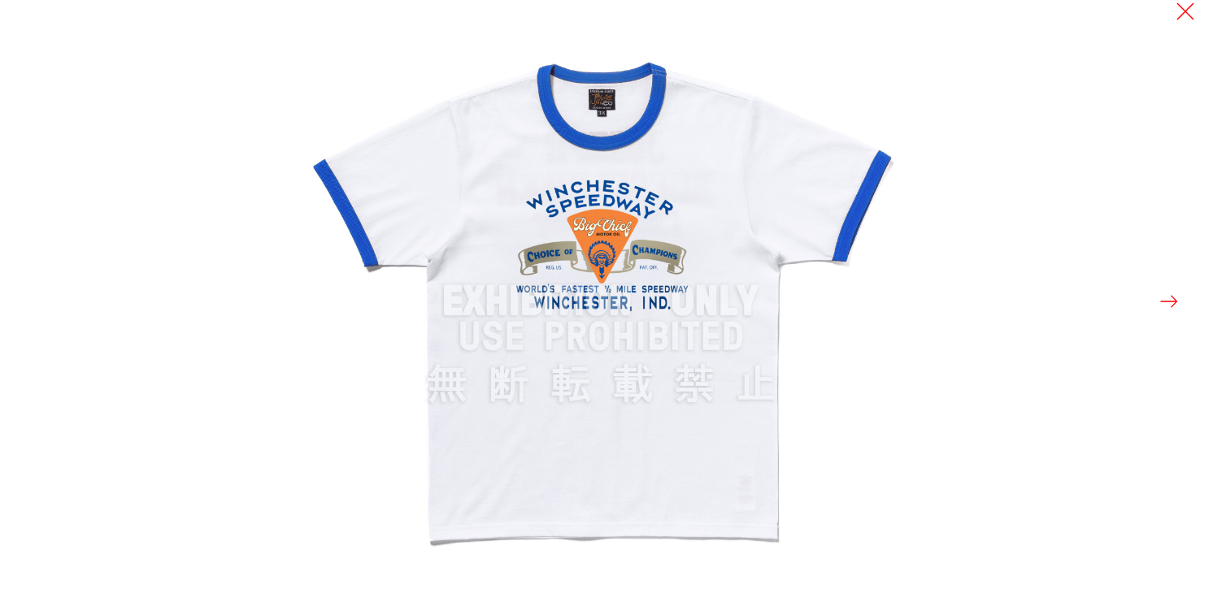
click at [1169, 296] on button at bounding box center [1169, 301] width 23 height 23
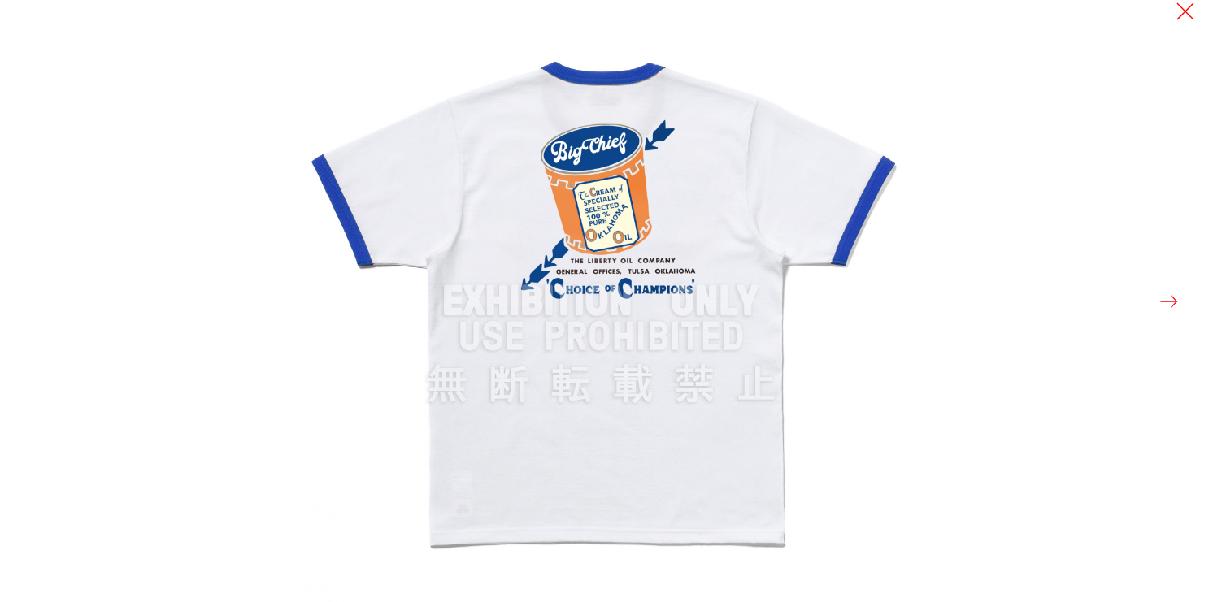
click at [1169, 296] on button at bounding box center [1169, 301] width 23 height 23
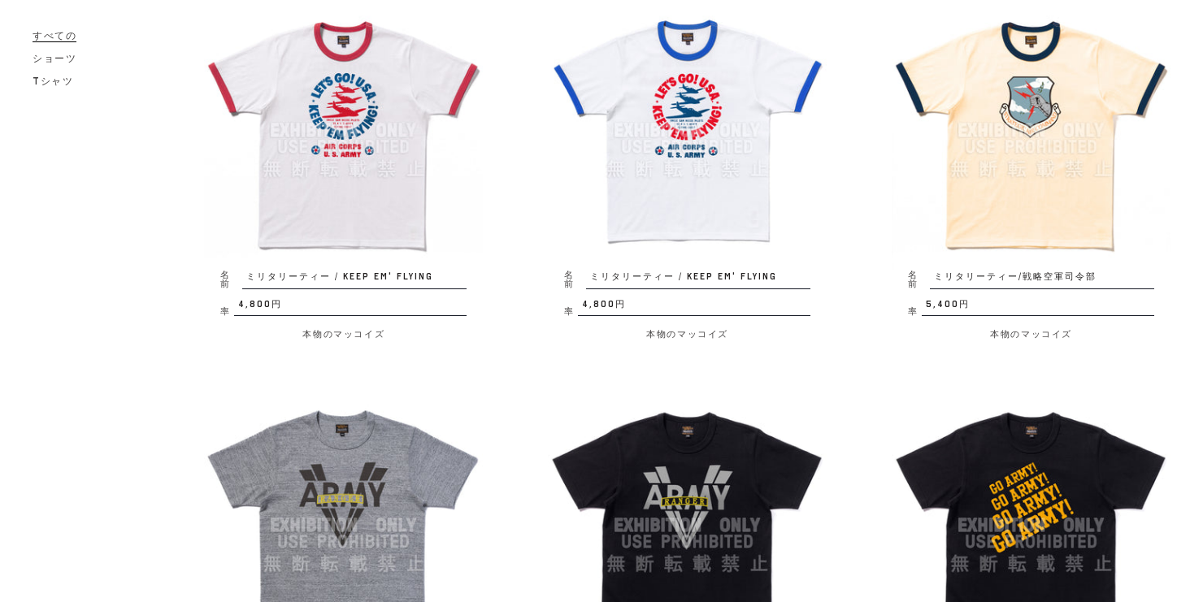
scroll to position [911, 0]
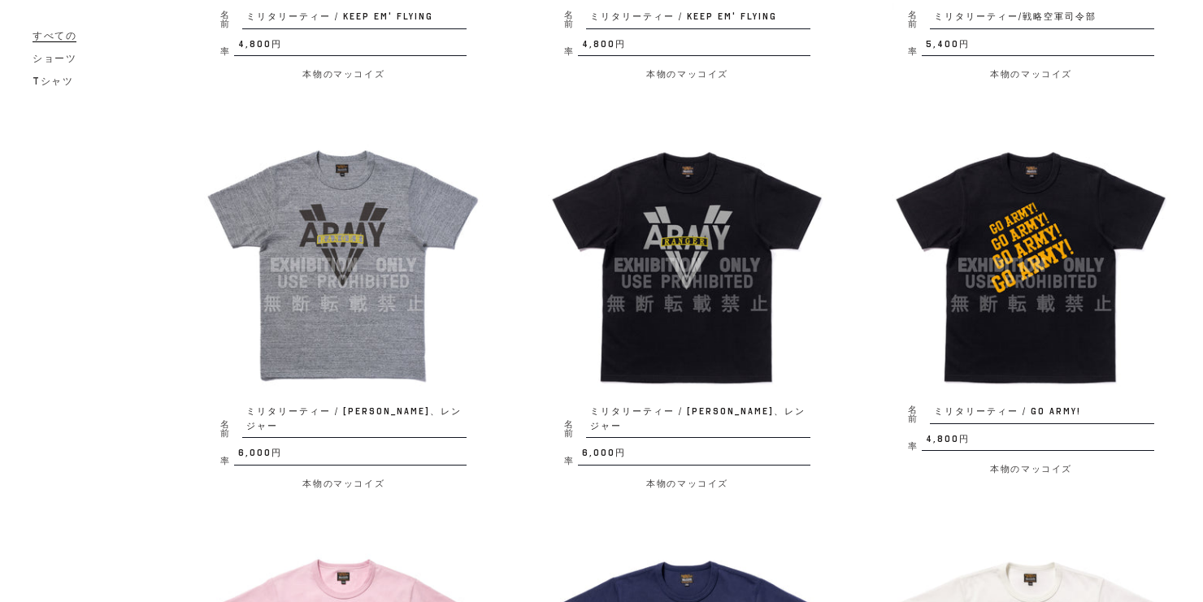
click at [1043, 224] on img at bounding box center [1031, 265] width 279 height 279
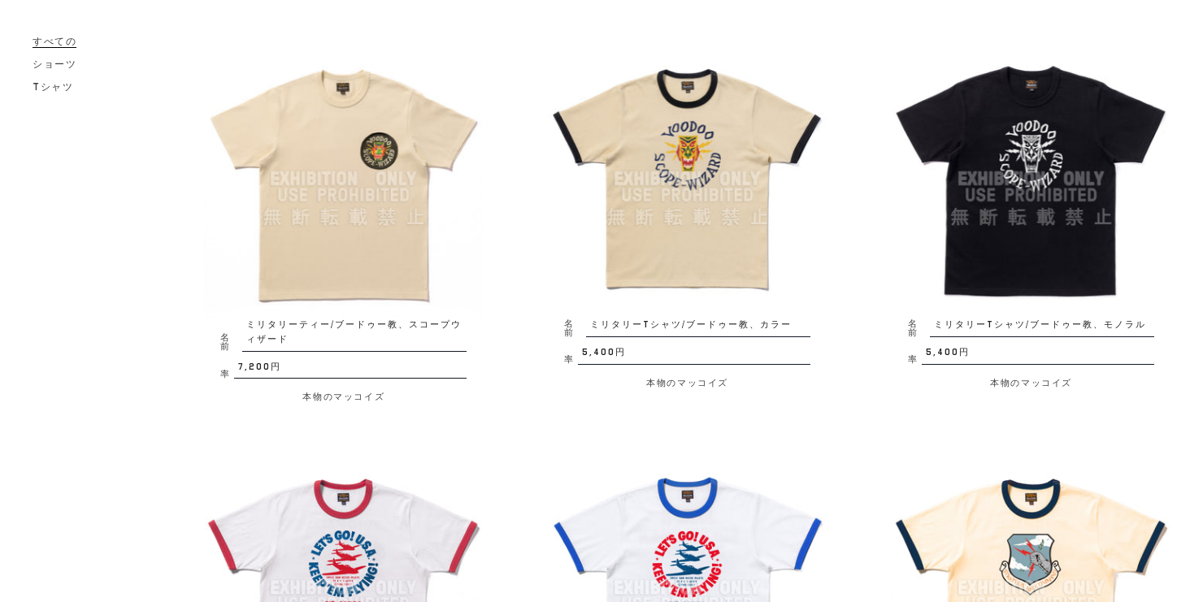
scroll to position [180, 0]
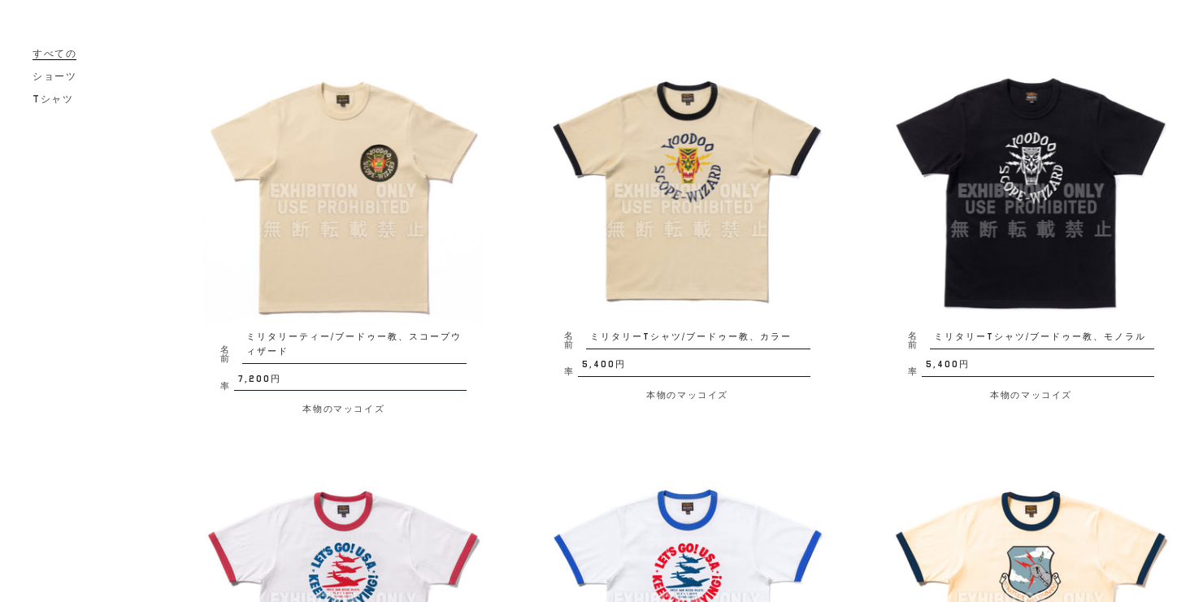
click at [263, 170] on img at bounding box center [343, 191] width 279 height 279
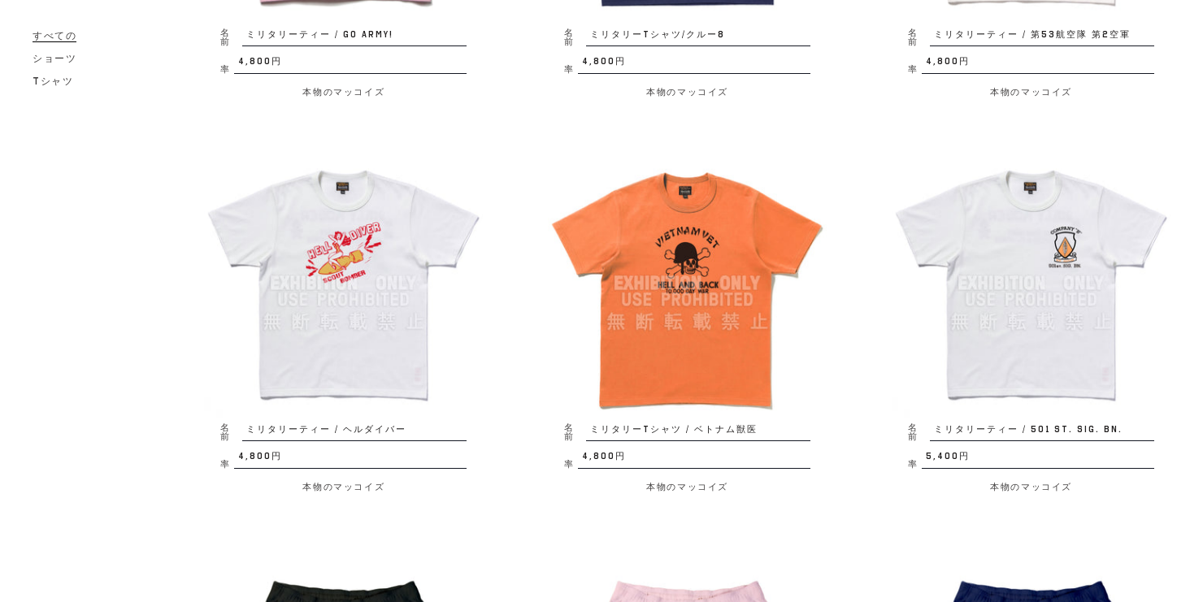
scroll to position [1807, 0]
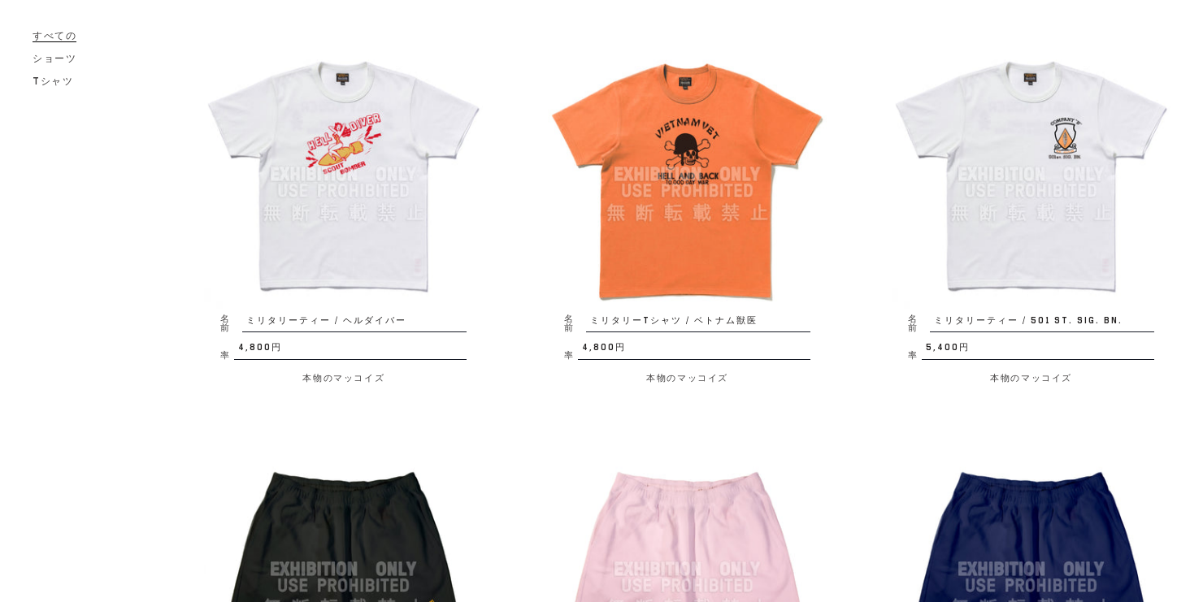
click at [699, 112] on img at bounding box center [687, 174] width 279 height 279
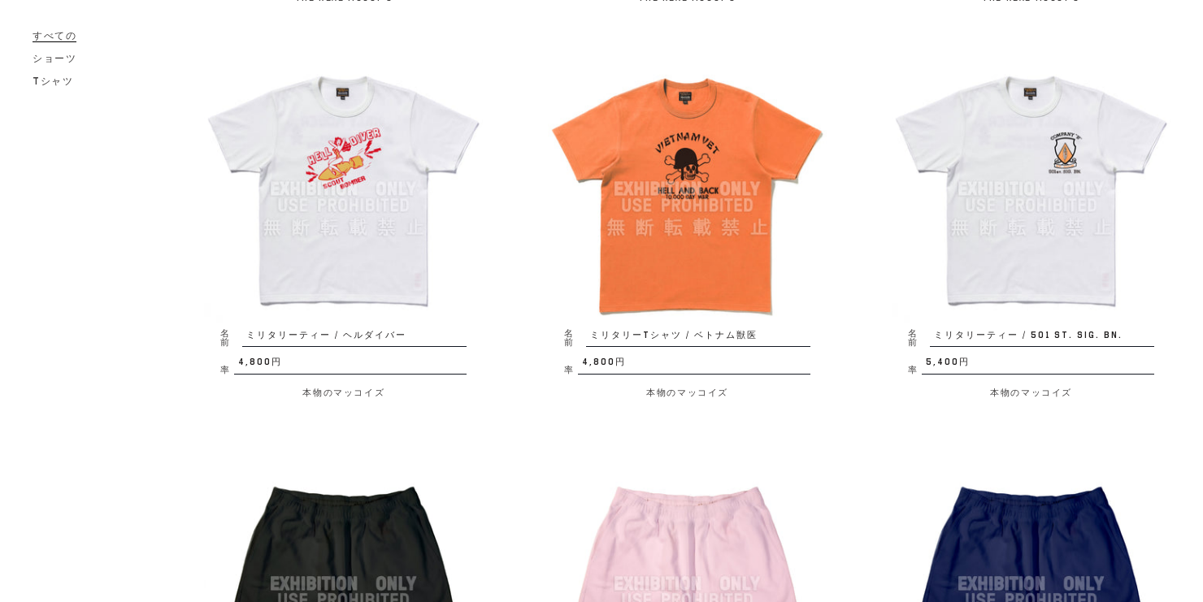
scroll to position [1662, 0]
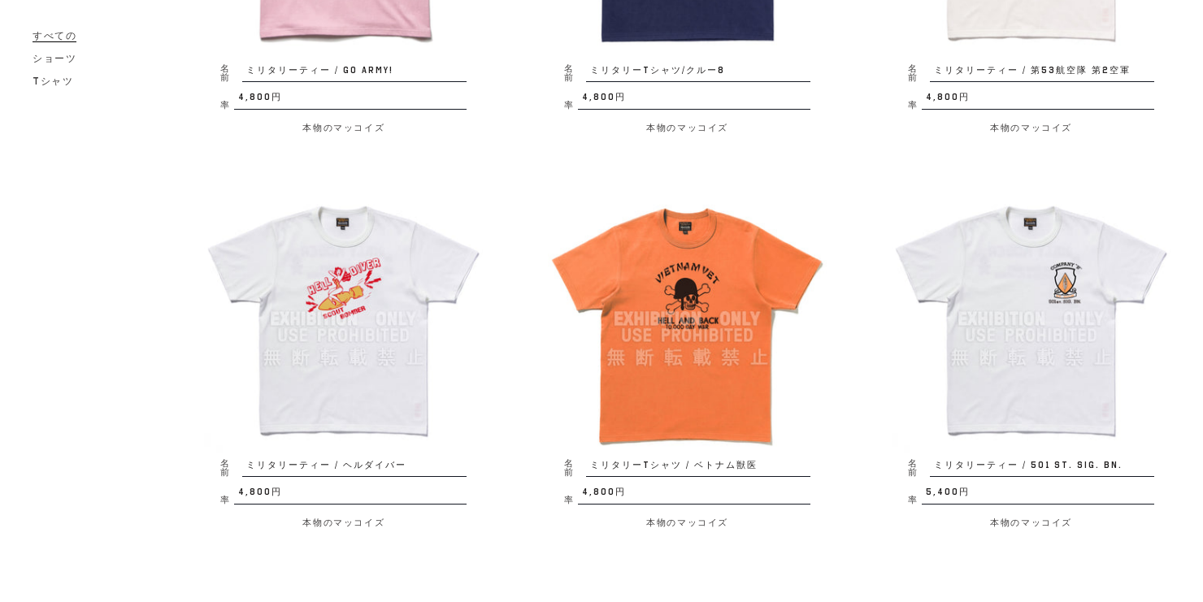
click at [385, 267] on img at bounding box center [343, 319] width 279 height 279
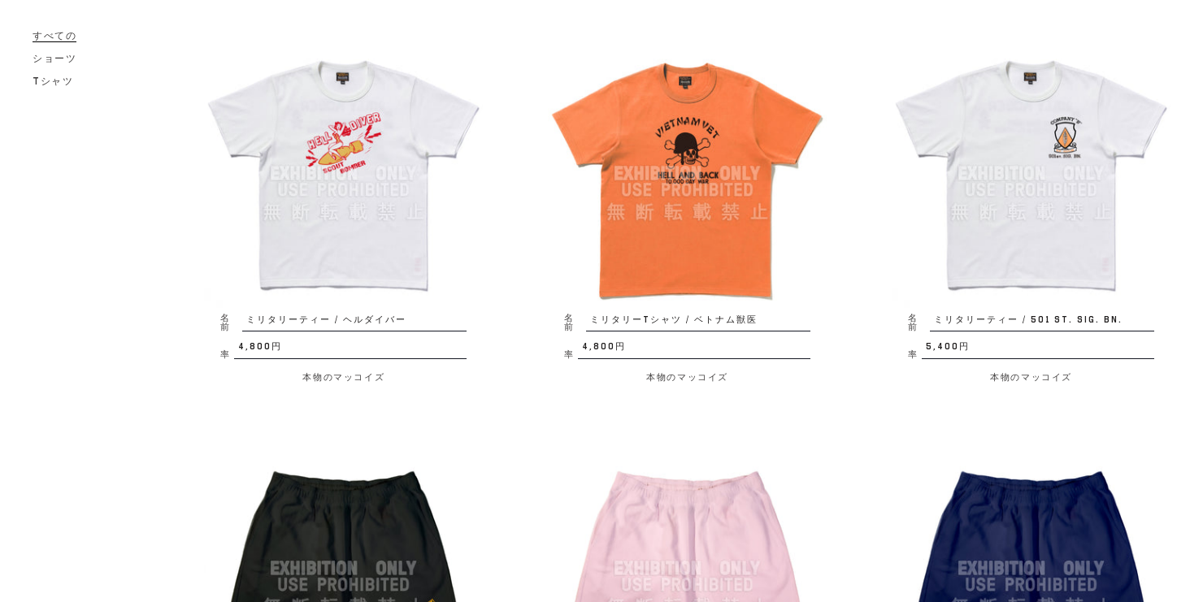
scroll to position [1727, 0]
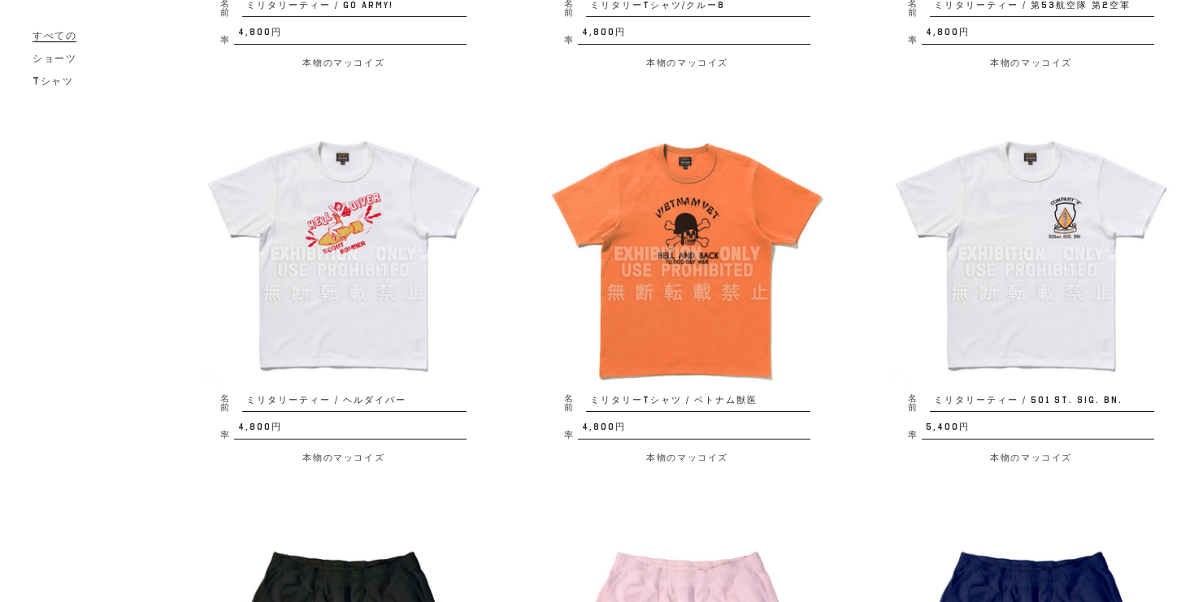
click at [990, 172] on img at bounding box center [1031, 254] width 279 height 279
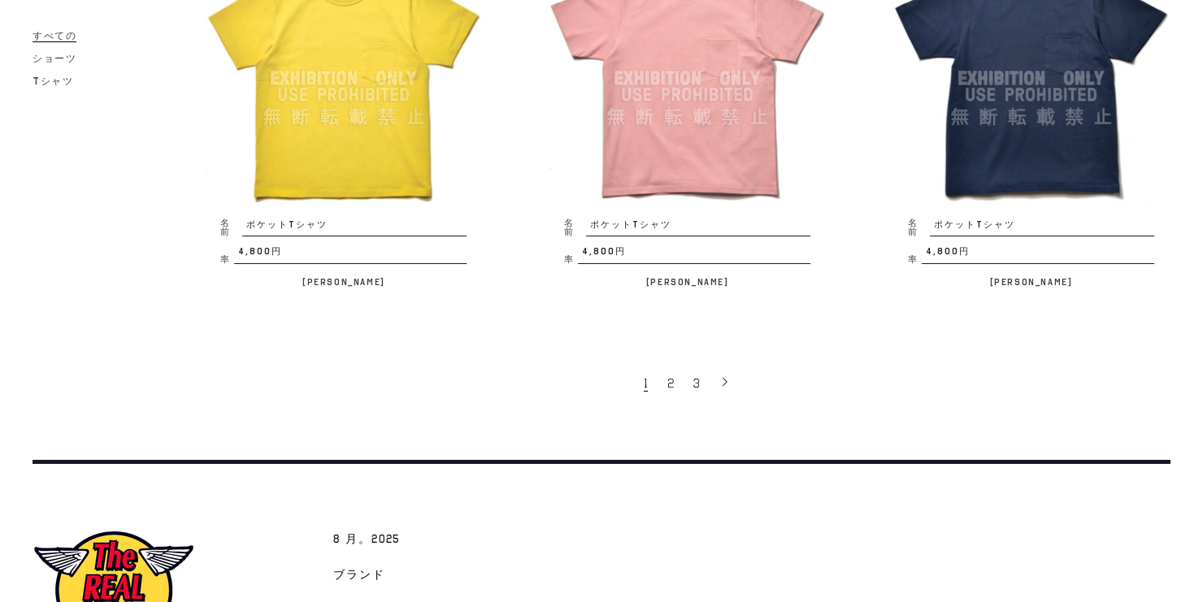
scroll to position [3076, 0]
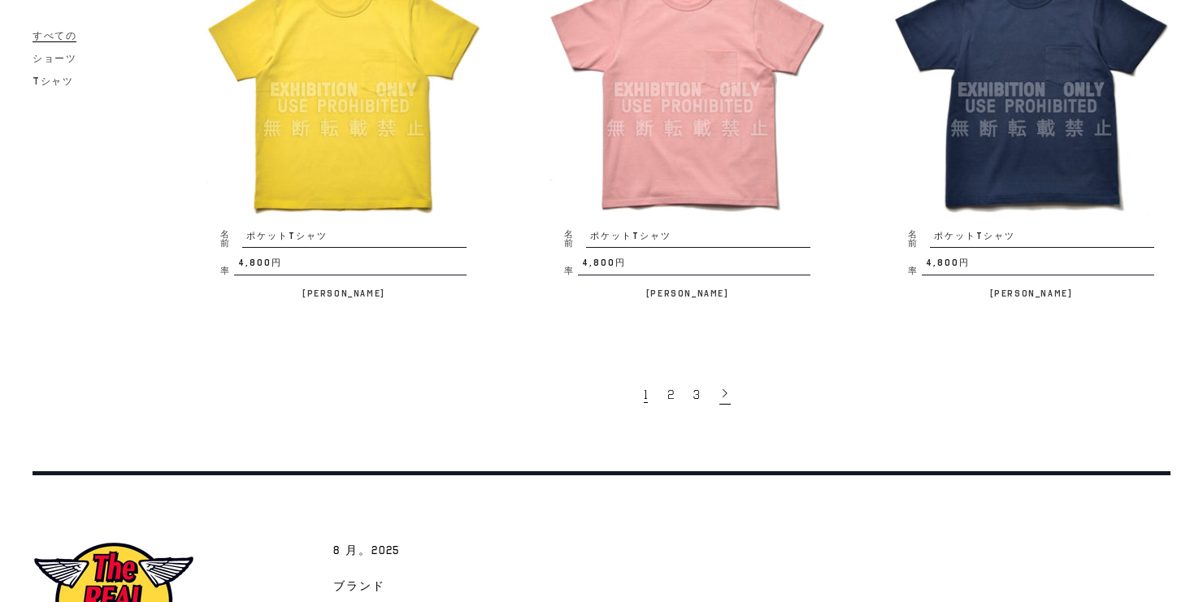
click at [725, 388] on icon at bounding box center [725, 393] width 11 height 11
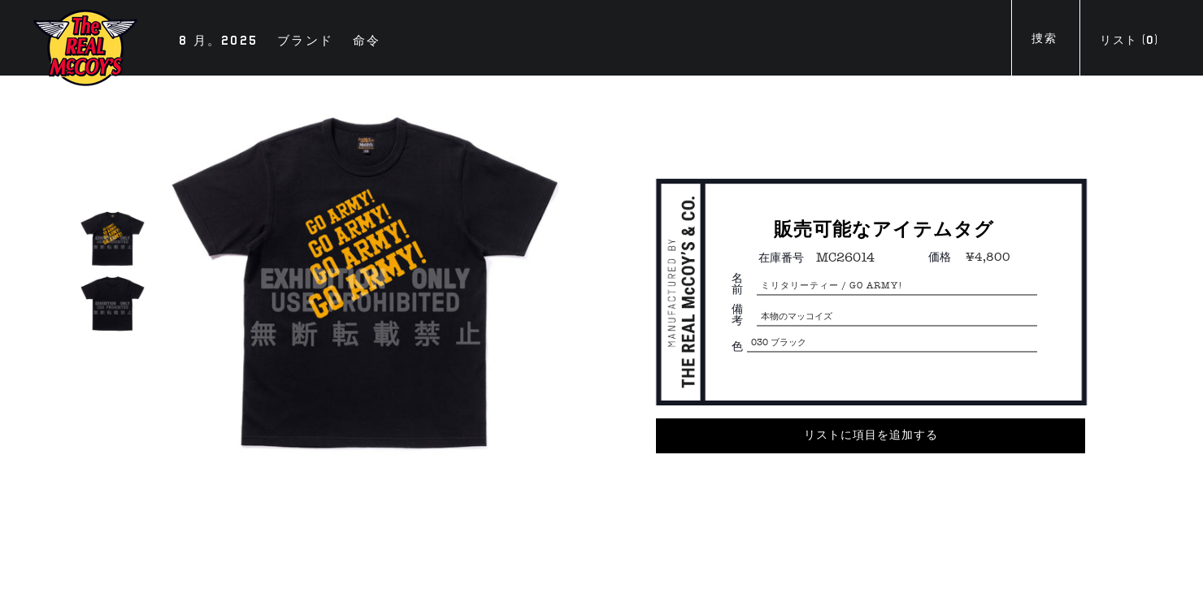
click at [363, 233] on img at bounding box center [365, 279] width 399 height 399
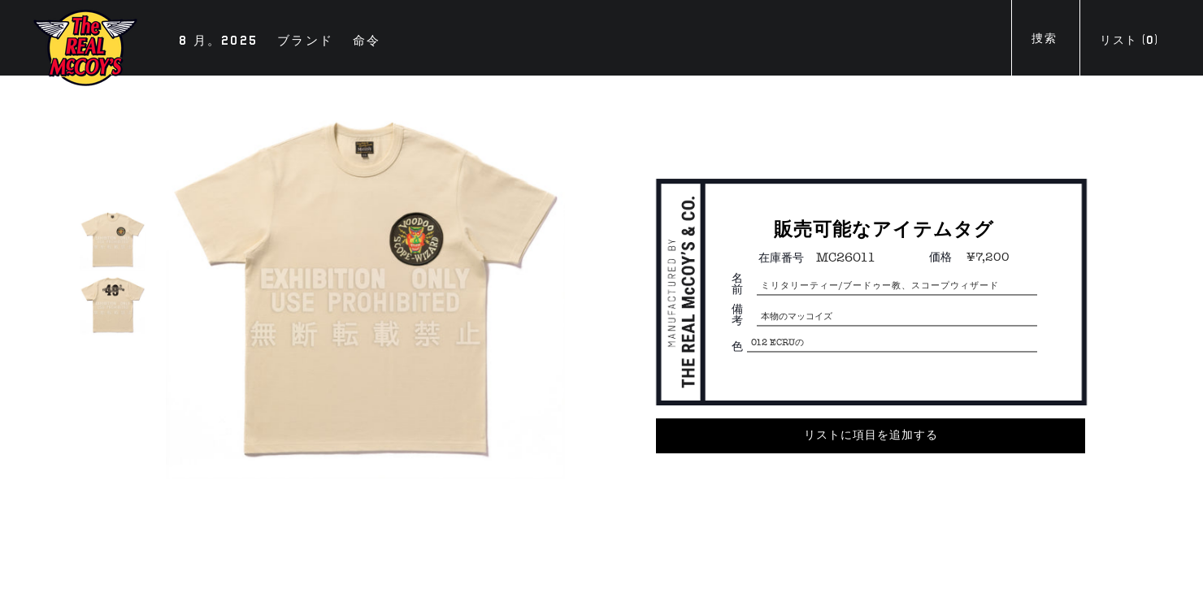
click at [411, 243] on img at bounding box center [365, 279] width 399 height 399
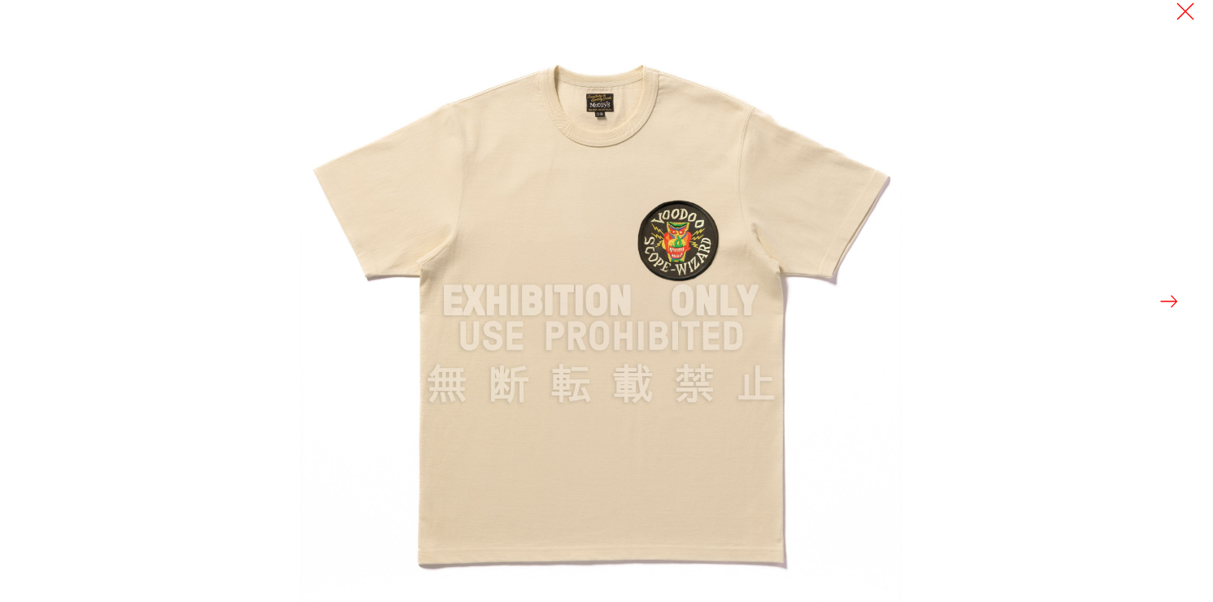
click at [653, 246] on img at bounding box center [601, 301] width 602 height 602
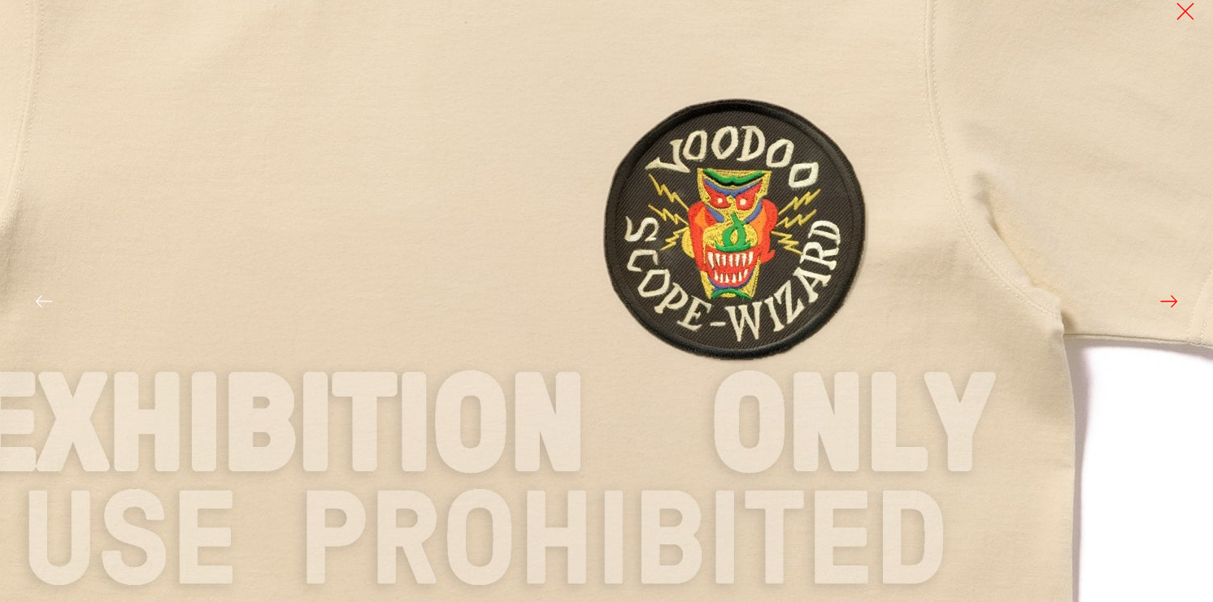
click at [702, 231] on img at bounding box center [485, 425] width 1951 height 1951
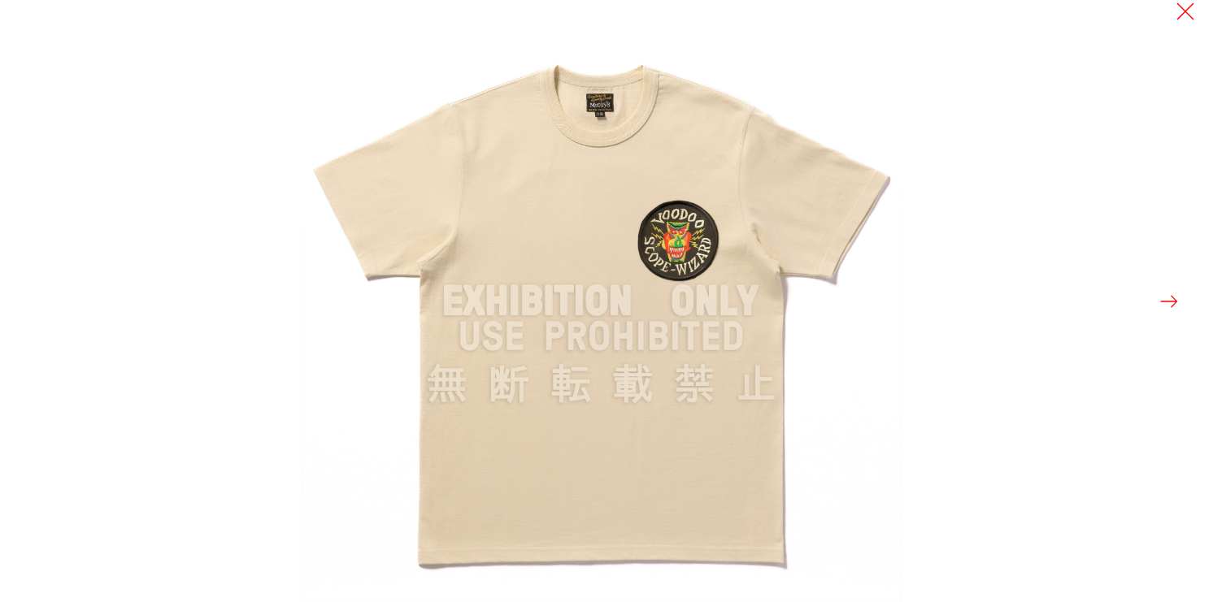
click at [1167, 298] on button at bounding box center [1169, 301] width 23 height 23
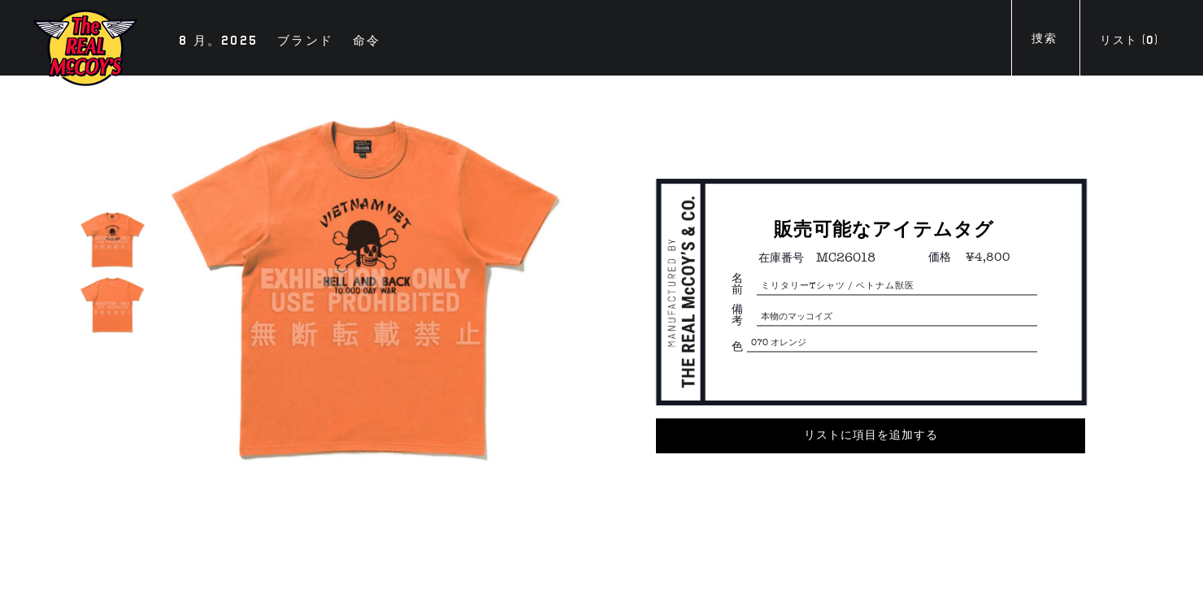
click at [128, 303] on img at bounding box center [112, 303] width 65 height 65
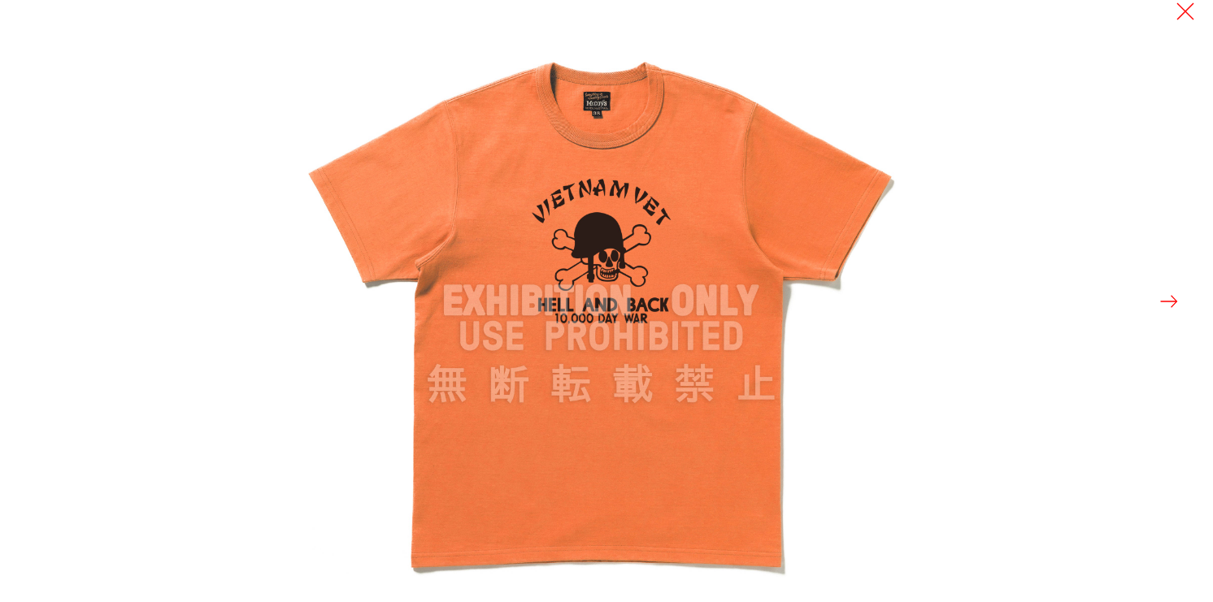
click at [1171, 300] on button at bounding box center [1169, 301] width 23 height 23
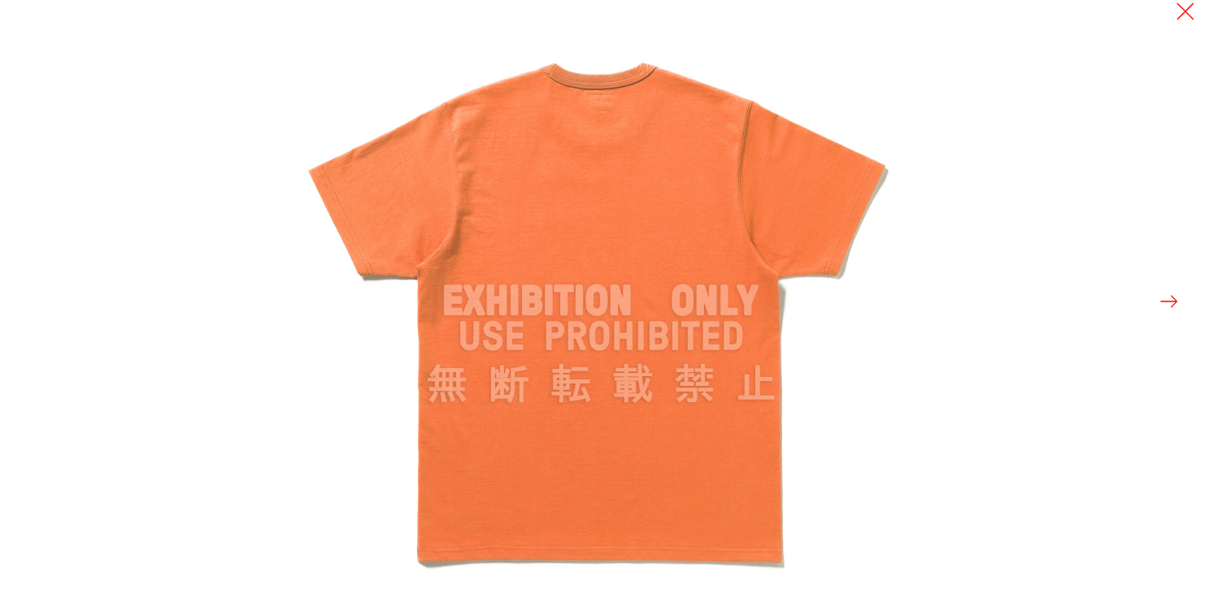
click at [1171, 300] on button at bounding box center [1169, 301] width 23 height 23
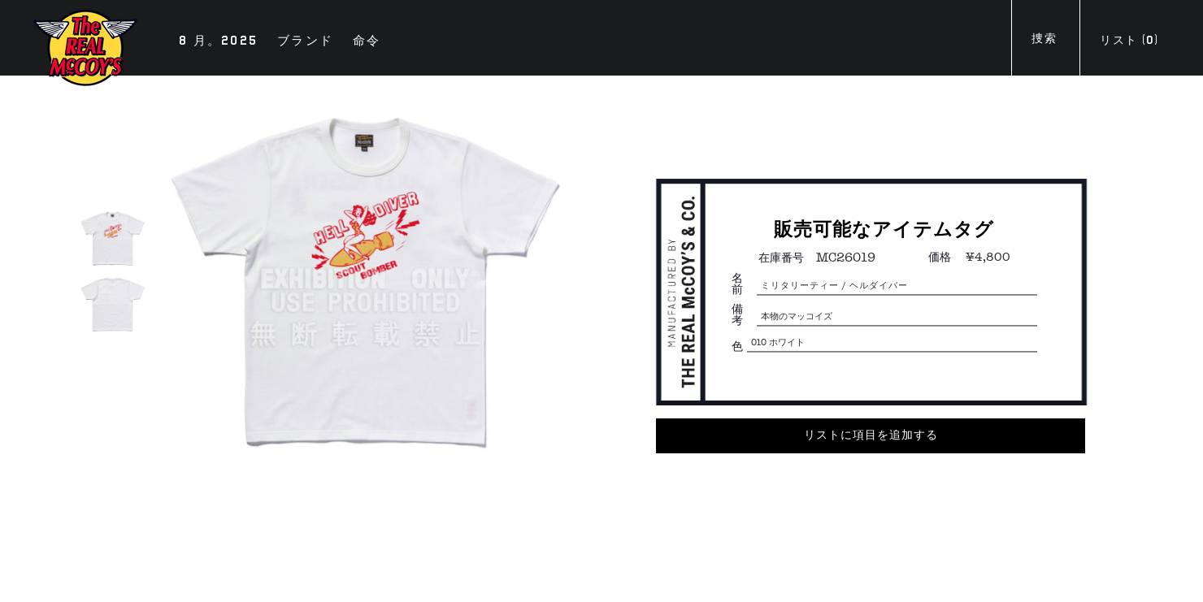
click at [980, 138] on div "販売可能なアイテムタグ 在庫番号 MC26019 価格 ¥4,800 名前 ミリタリーティー / ヘルダイバー 備考 本物のマッコイズ 色 010 ホワイト …" at bounding box center [846, 320] width 554 height 489
click at [104, 302] on img at bounding box center [112, 303] width 65 height 65
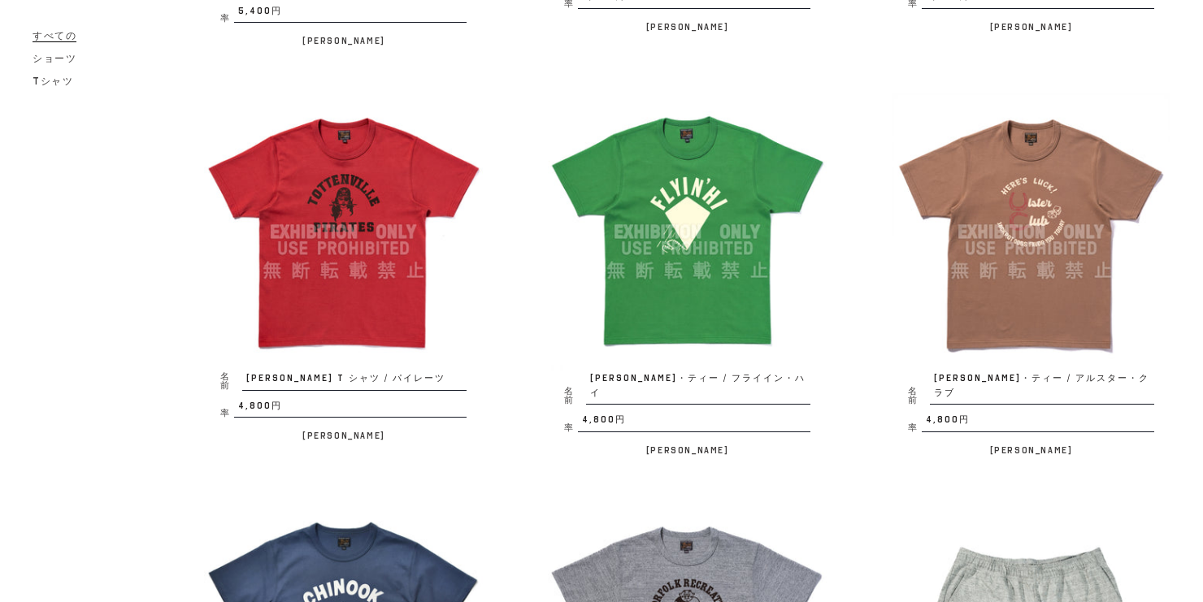
scroll to position [780, 0]
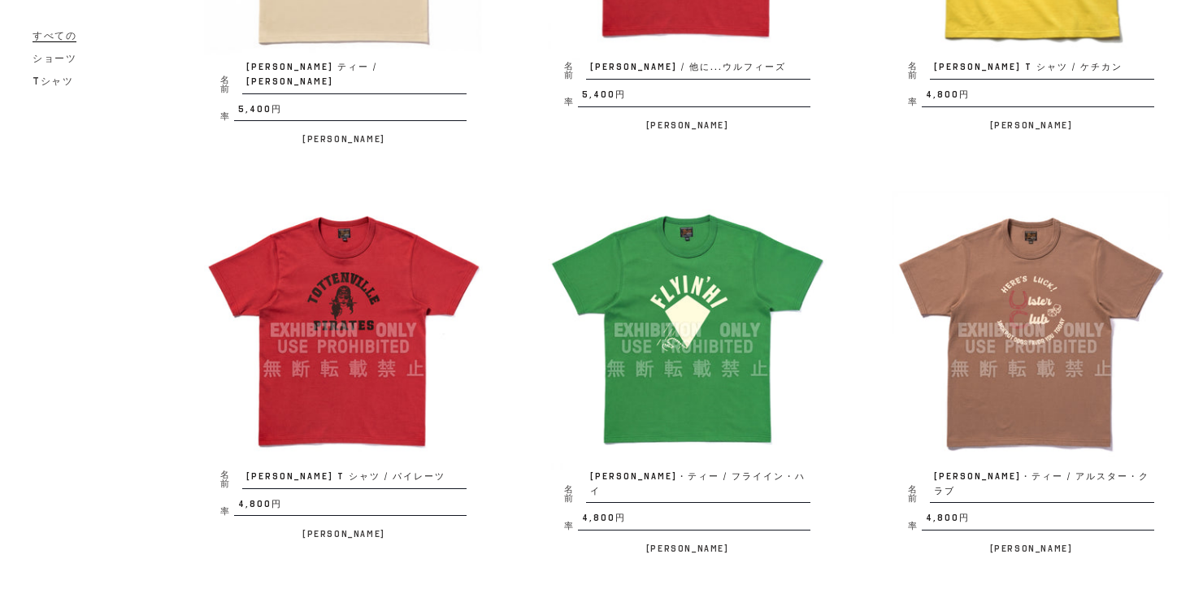
scroll to position [976, 0]
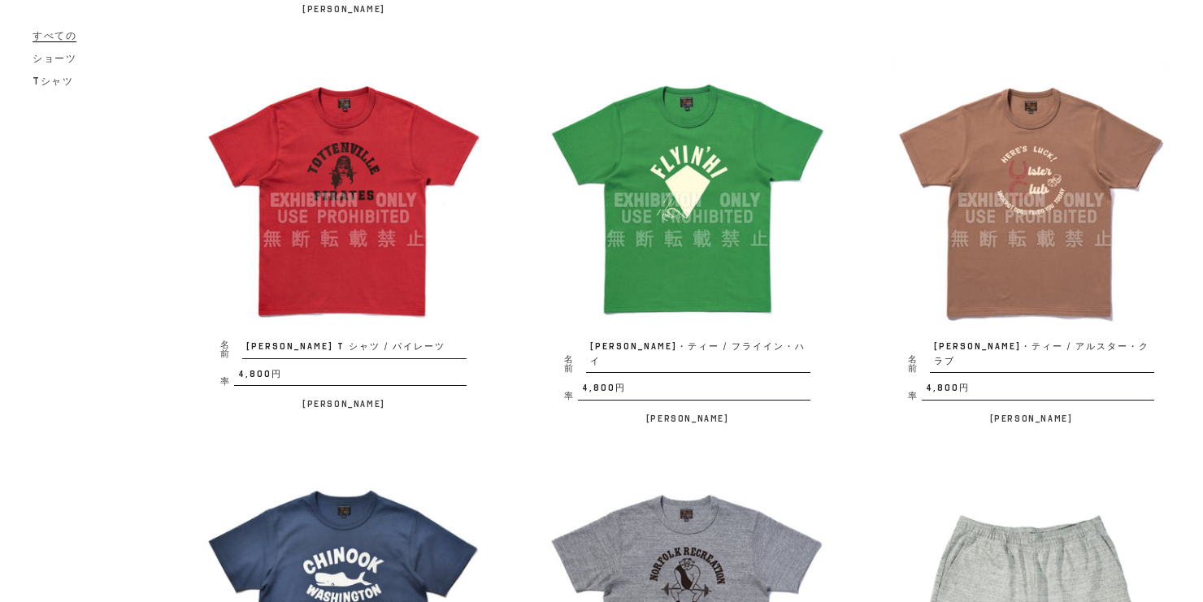
click at [712, 159] on img at bounding box center [687, 200] width 279 height 279
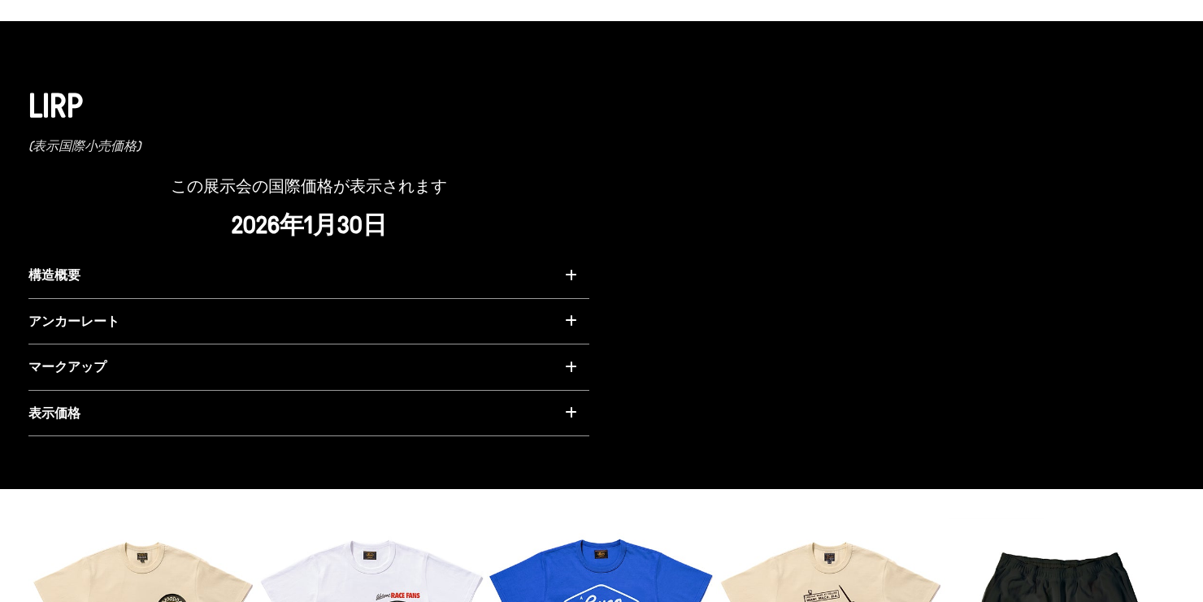
scroll to position [1366, 0]
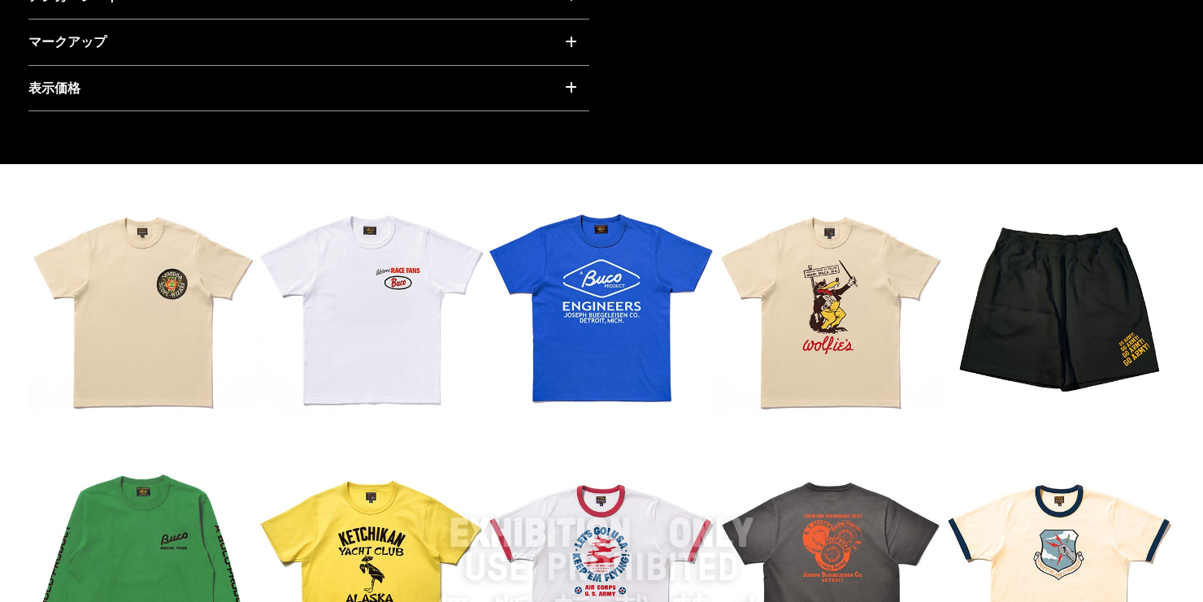
click at [373, 296] on img at bounding box center [601, 574] width 1146 height 763
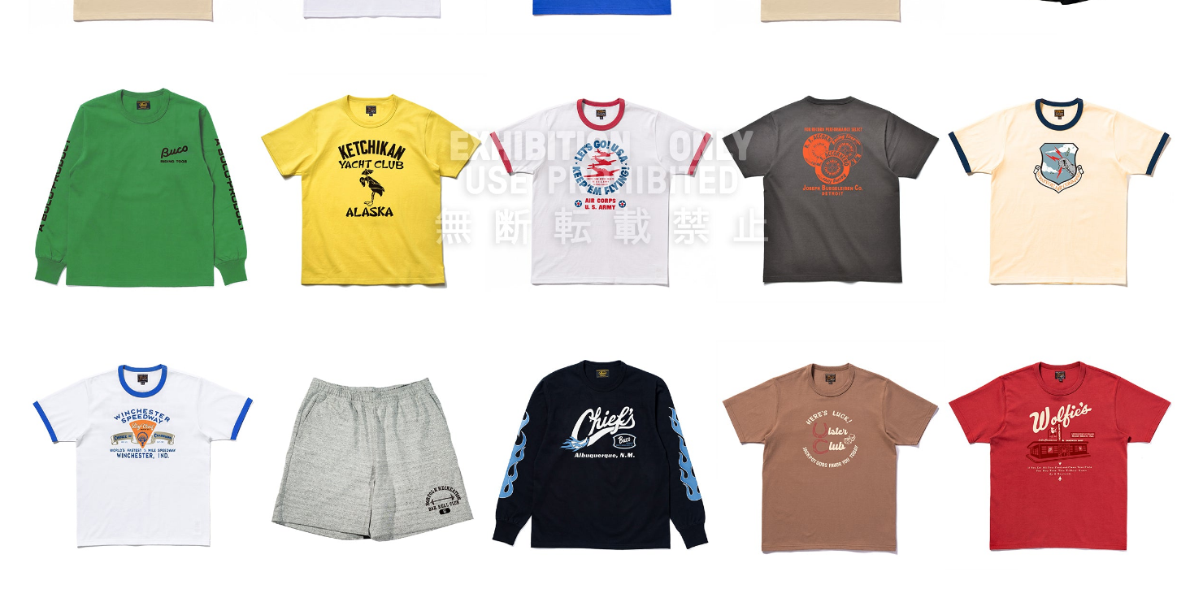
scroll to position [1756, 0]
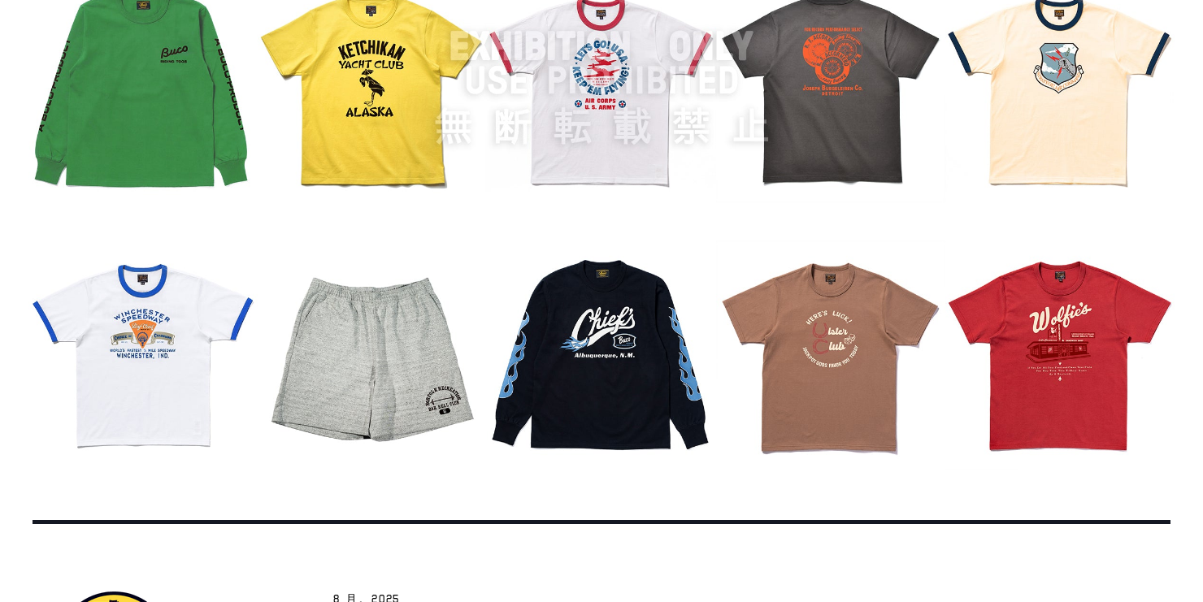
click at [595, 307] on img at bounding box center [601, 87] width 1146 height 763
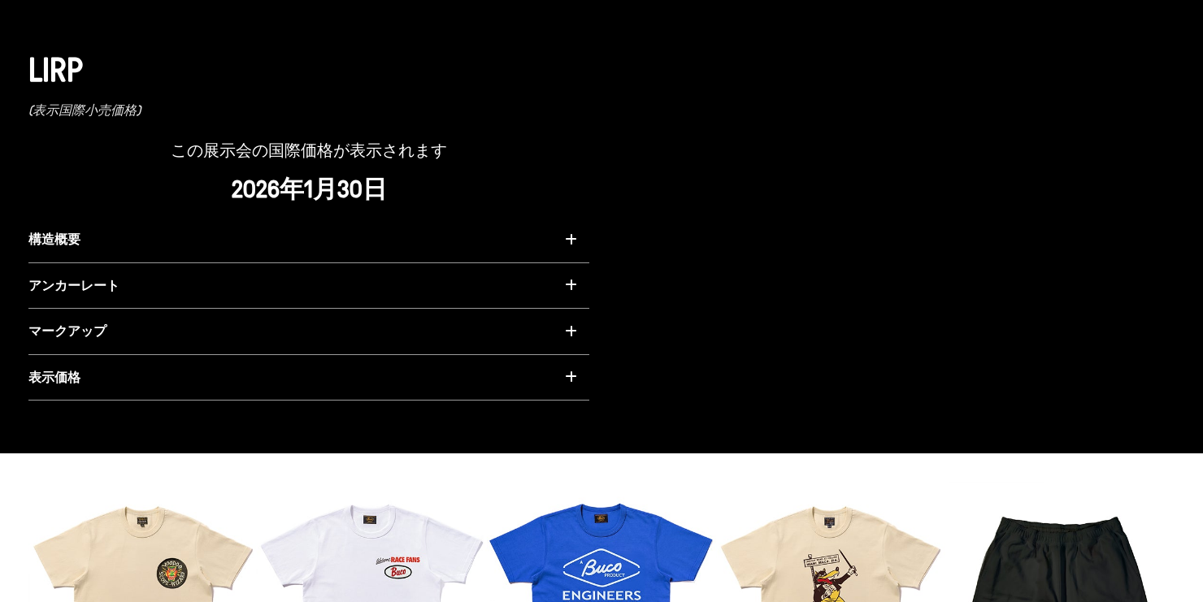
scroll to position [1267, 0]
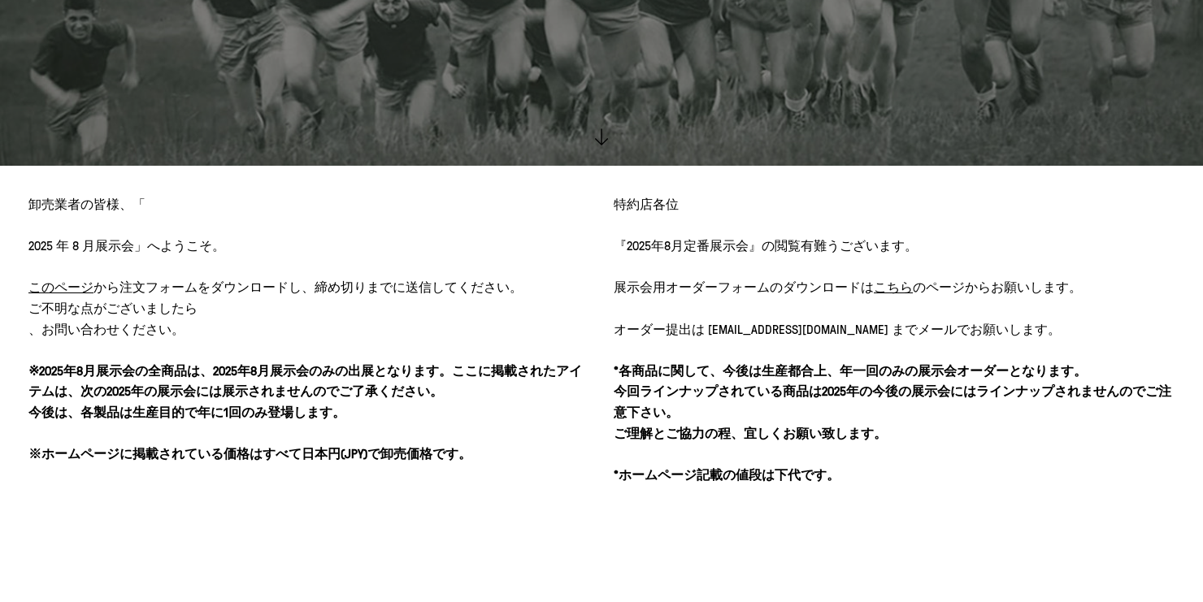
scroll to position [520, 0]
